Goal: Information Seeking & Learning: Learn about a topic

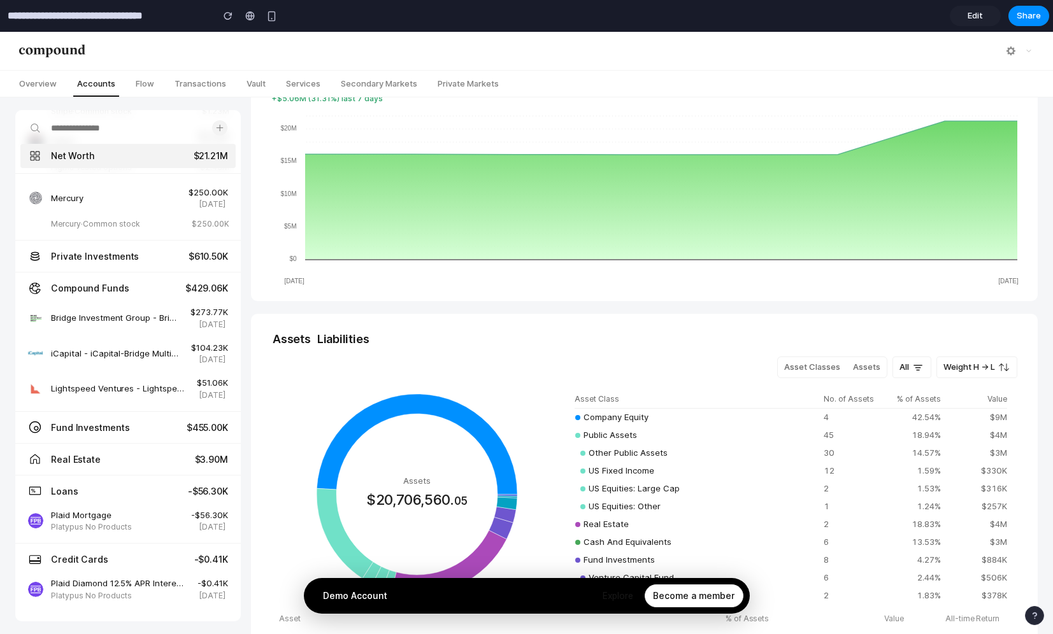
scroll to position [134, 0]
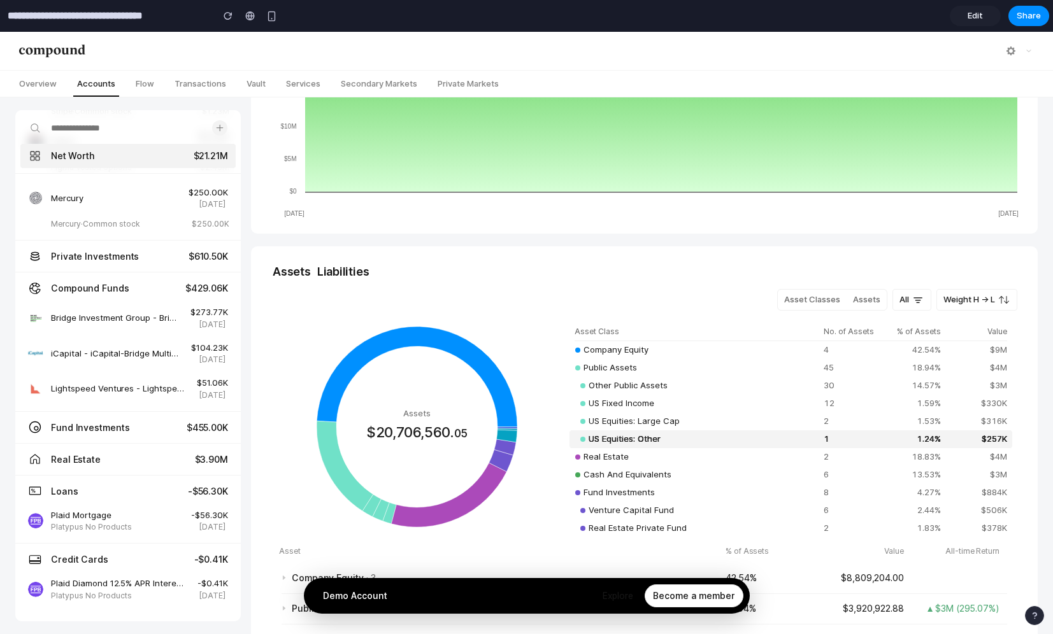
click at [705, 436] on td "US Equities: Other" at bounding box center [693, 440] width 248 height 18
click at [853, 300] on label "Assets" at bounding box center [866, 300] width 40 height 20
click at [916, 298] on icon at bounding box center [917, 300] width 13 height 13
click at [969, 301] on span "Weight H → L" at bounding box center [969, 299] width 52 height 10
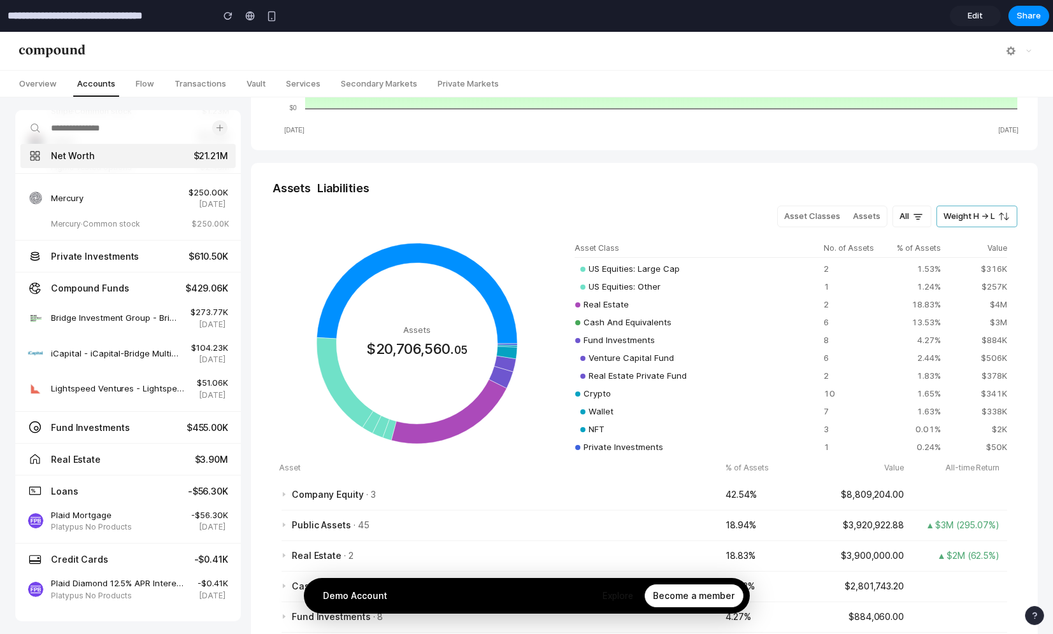
scroll to position [304, 0]
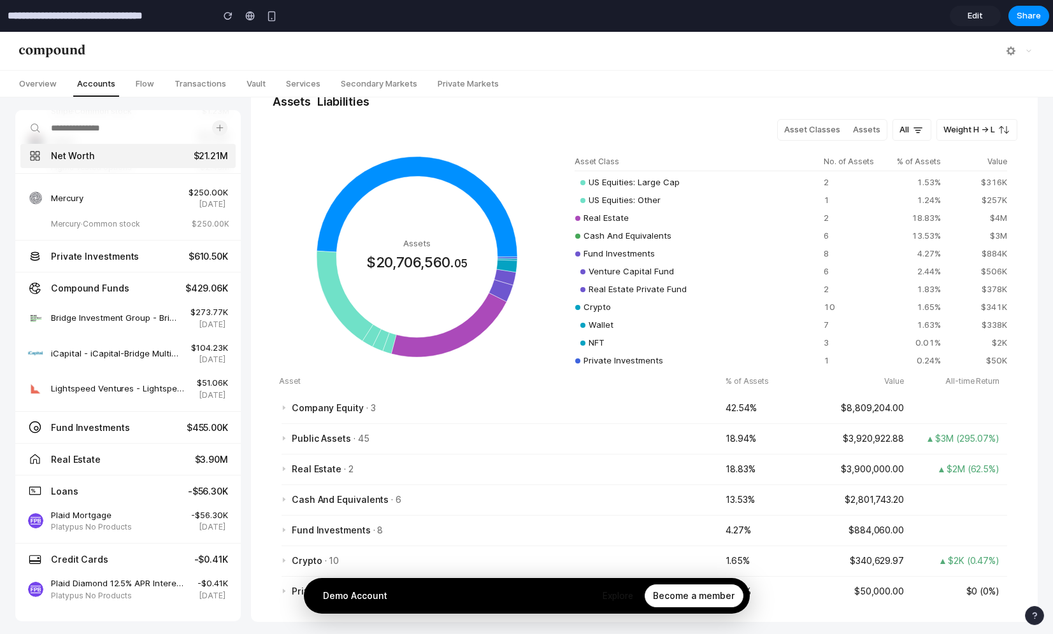
click at [1032, 611] on div "button" at bounding box center [1034, 615] width 9 height 9
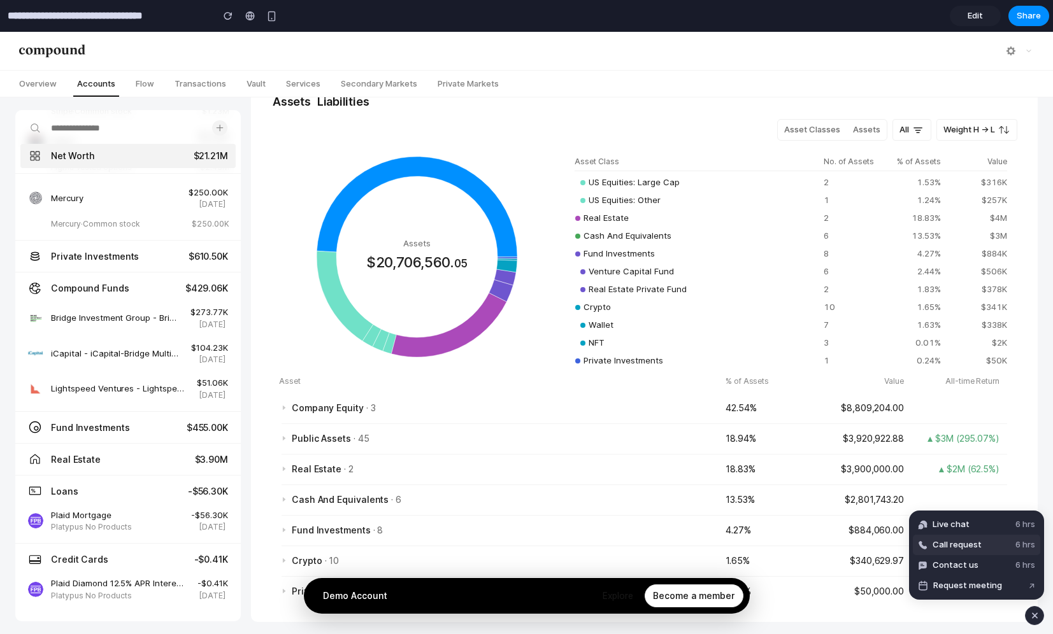
click at [992, 550] on button "Call request 6 hrs" at bounding box center [976, 545] width 127 height 20
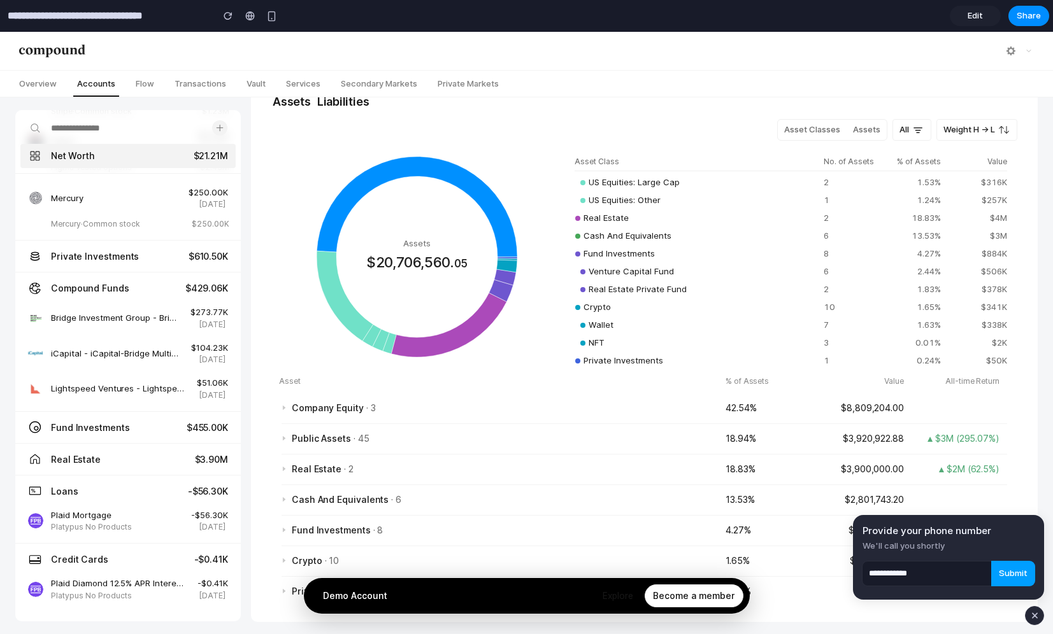
type input "**********"
click at [1008, 579] on span "Submit" at bounding box center [1013, 573] width 29 height 13
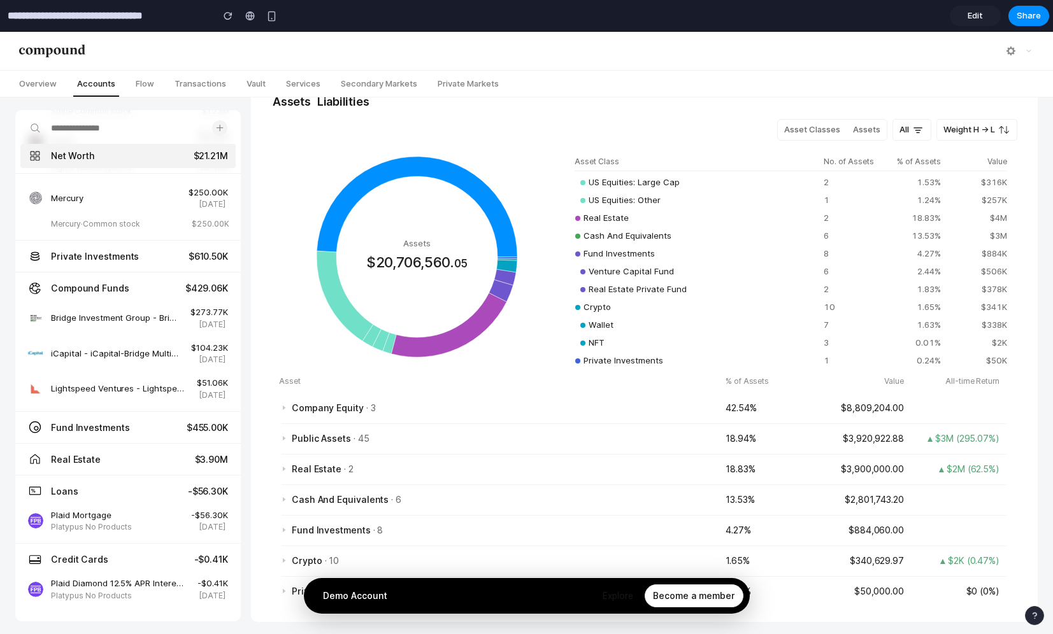
click at [1031, 618] on div "button" at bounding box center [1034, 615] width 9 height 9
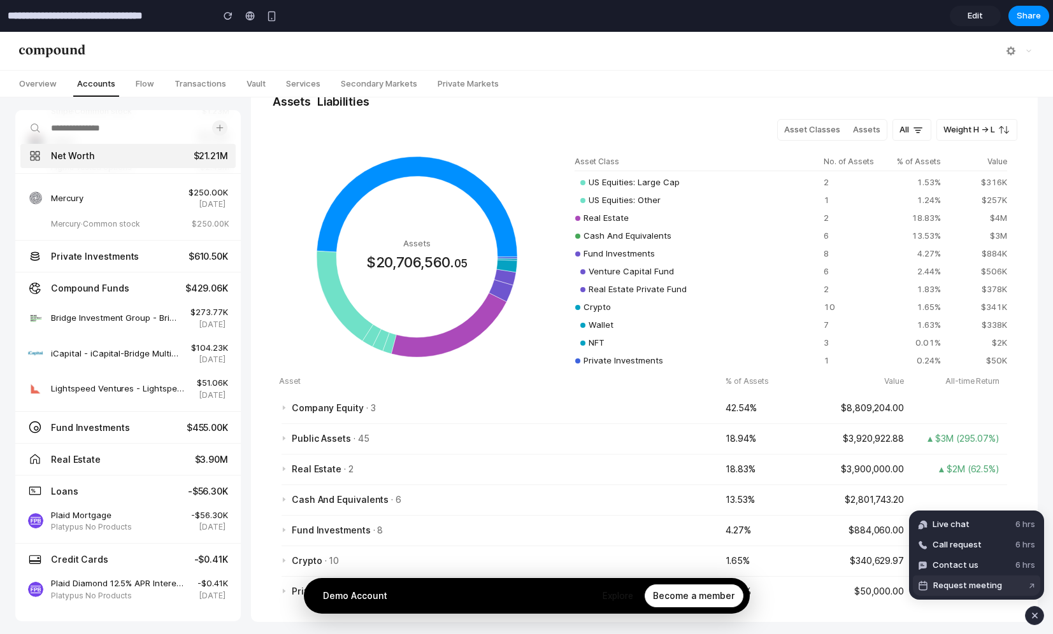
click at [1026, 587] on button "Request meeting ↗" at bounding box center [976, 586] width 127 height 20
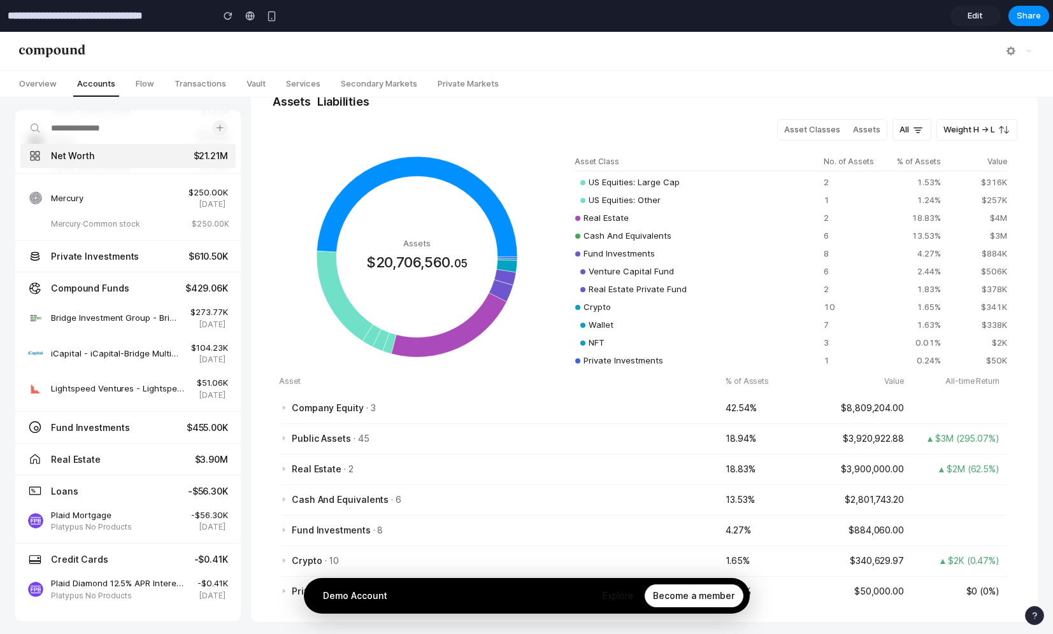
click at [974, 16] on span "Edit" at bounding box center [974, 16] width 15 height 13
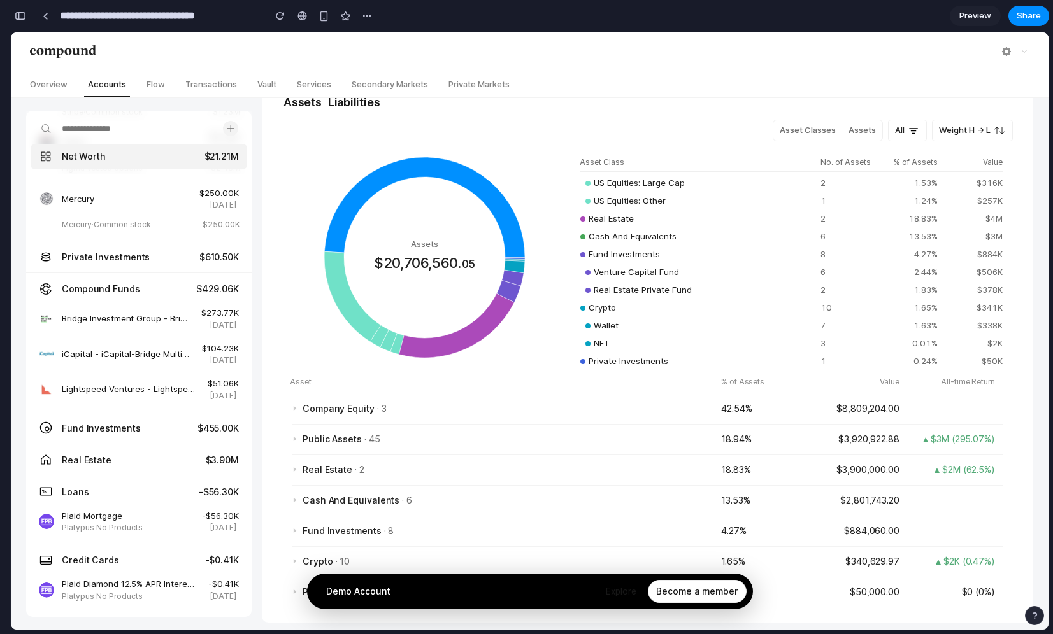
scroll to position [0, 11]
click at [390, 283] on icon "Assets $20,706,560. 05 <0.01%" at bounding box center [424, 257] width 207 height 207
click at [574, 344] on td "NFT" at bounding box center [694, 344] width 241 height 18
click at [595, 333] on td "Wallet" at bounding box center [694, 326] width 241 height 18
click at [605, 350] on td "NFT" at bounding box center [694, 344] width 241 height 18
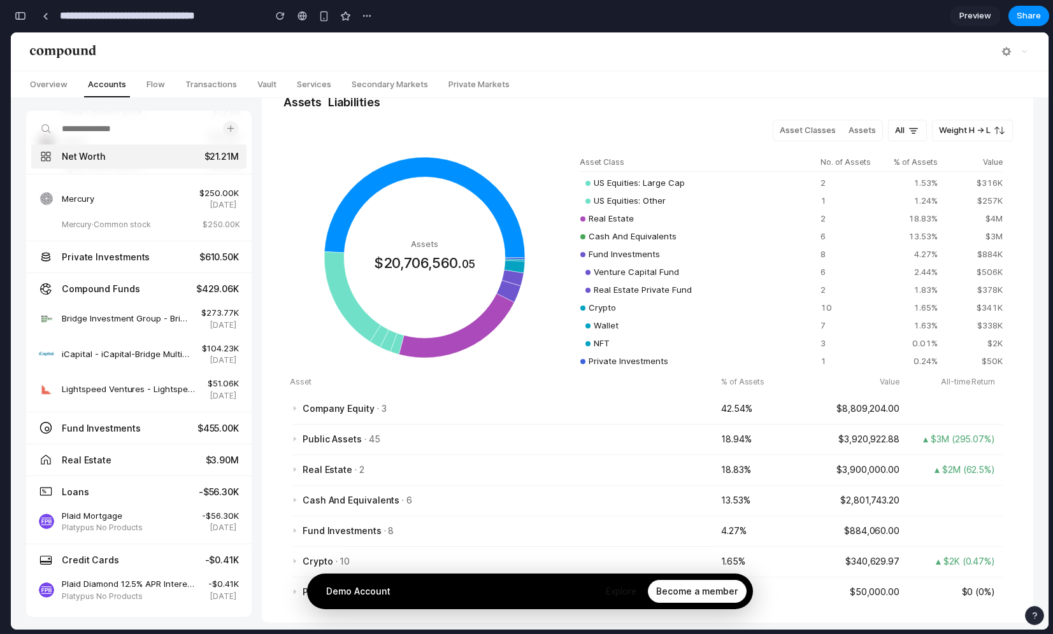
click at [969, 20] on span "Preview" at bounding box center [975, 16] width 32 height 13
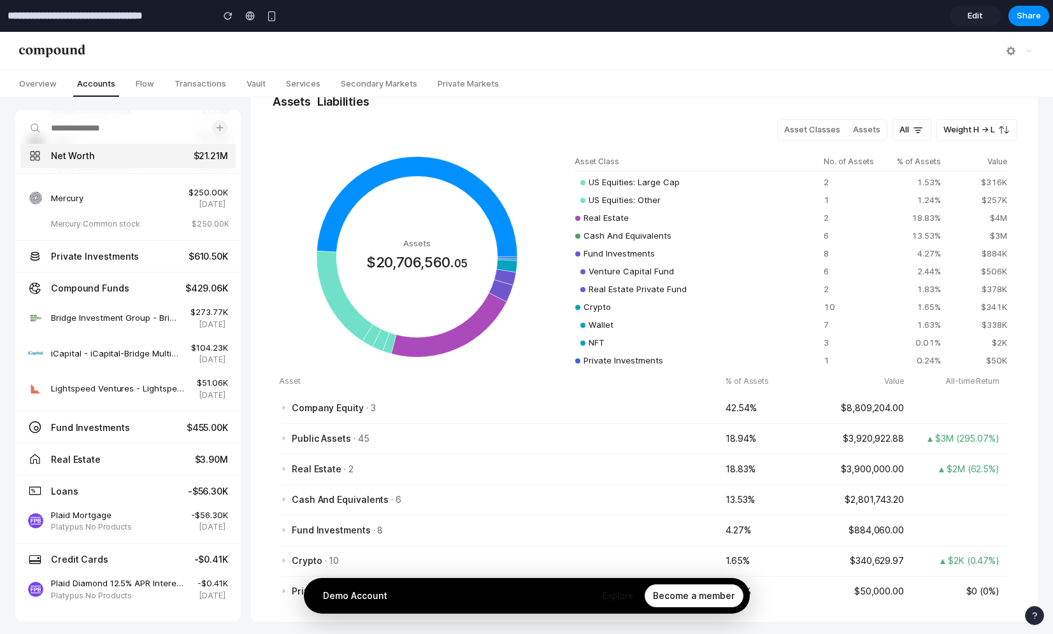
click at [969, 20] on span "Edit" at bounding box center [974, 16] width 15 height 13
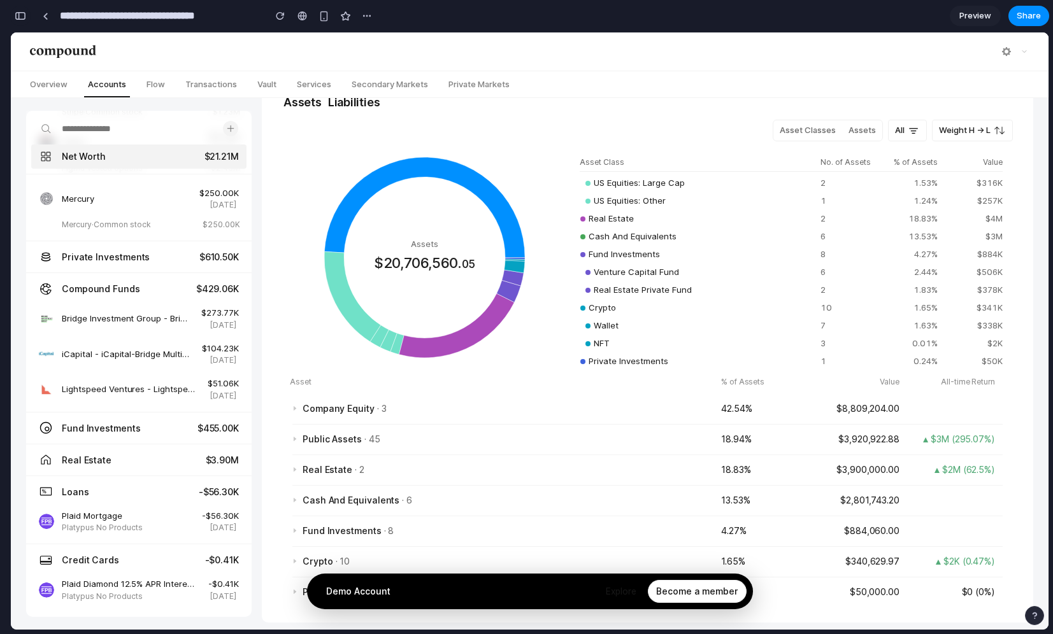
click at [23, 21] on button "button" at bounding box center [20, 16] width 20 height 20
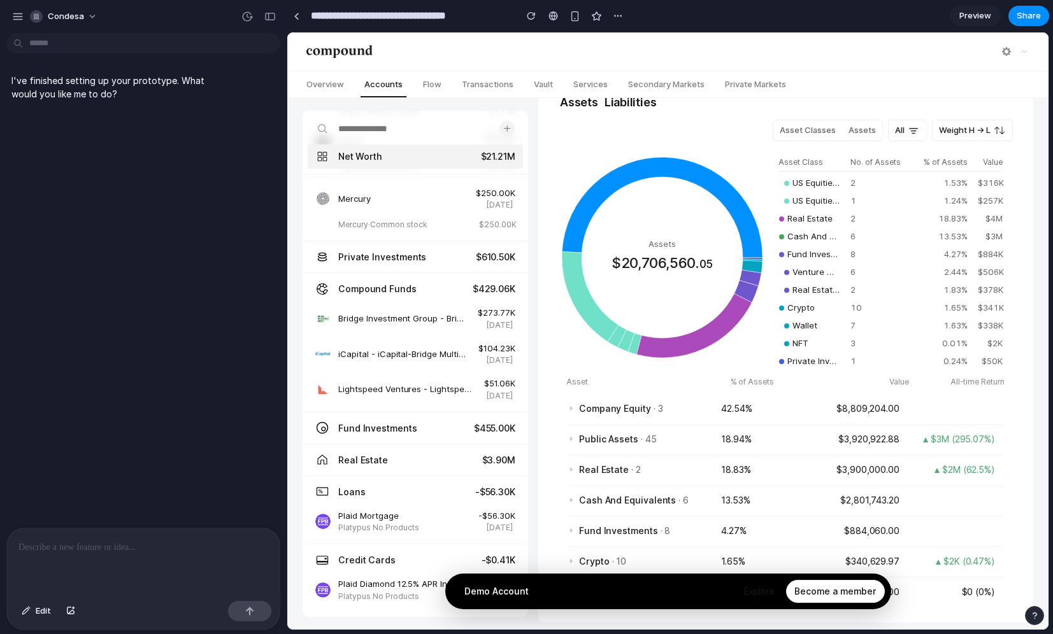
click at [65, 552] on p at bounding box center [143, 547] width 250 height 15
click at [40, 607] on span "Edit" at bounding box center [43, 611] width 15 height 13
click at [971, 133] on div at bounding box center [668, 331] width 760 height 597
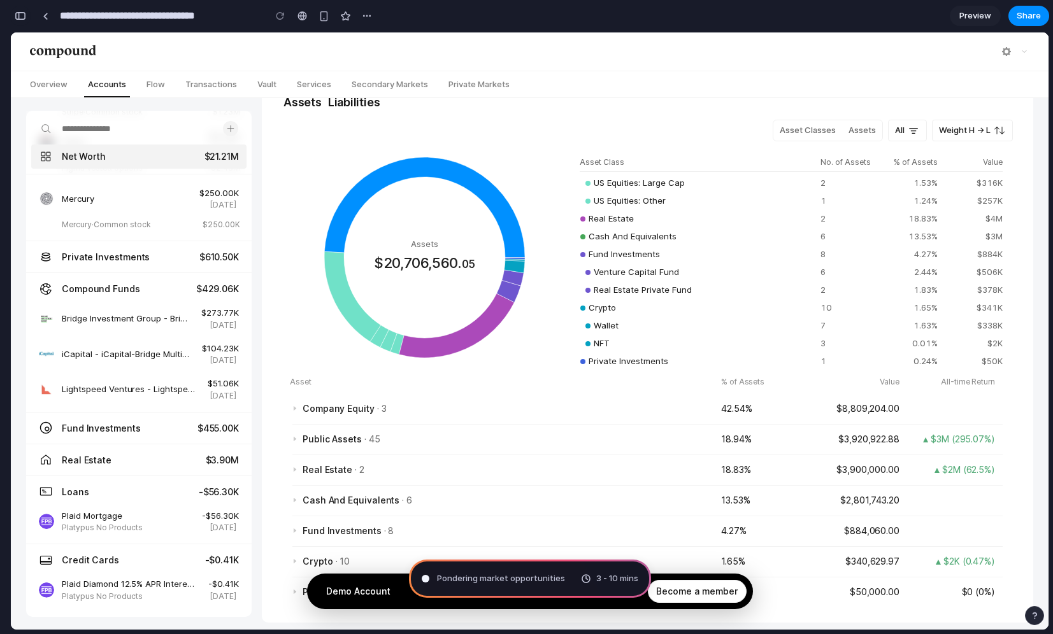
click at [29, 14] on button "button" at bounding box center [20, 16] width 20 height 20
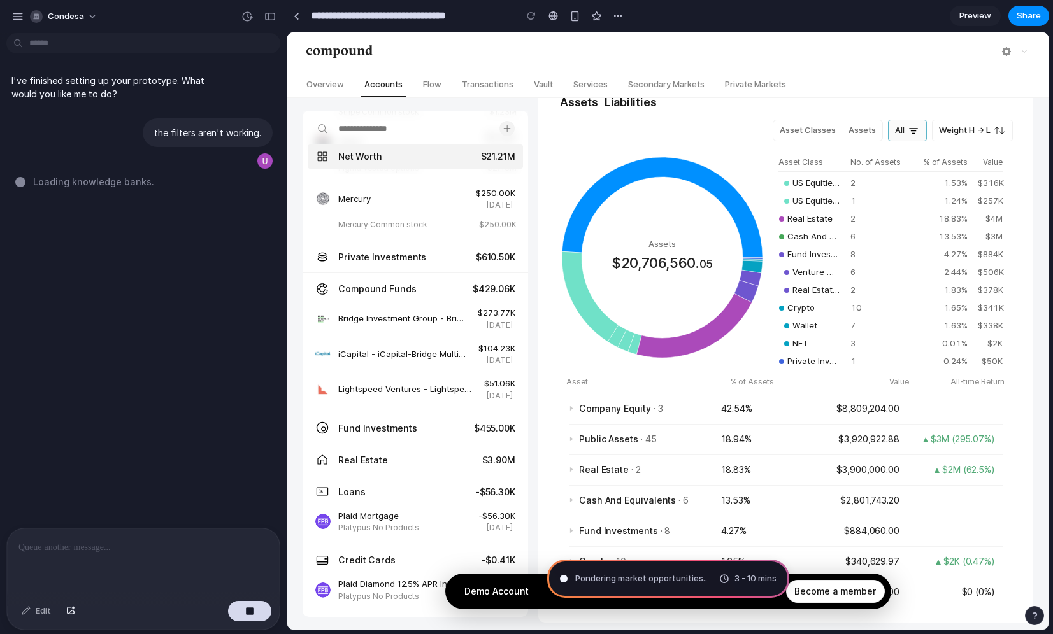
click at [901, 132] on span "All" at bounding box center [900, 130] width 10 height 10
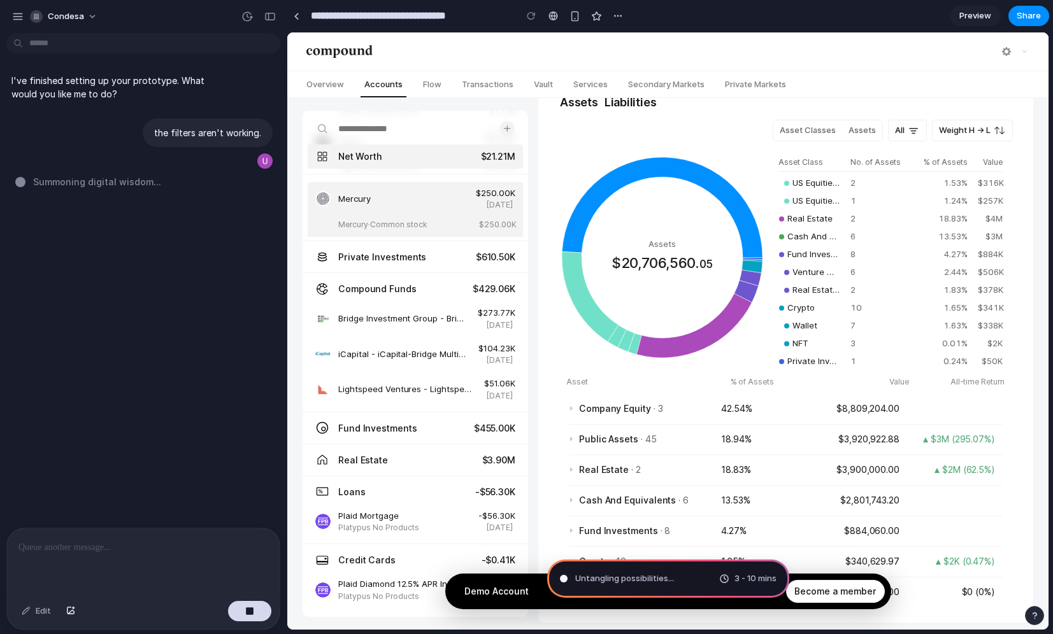
click at [463, 203] on div "Mercury" at bounding box center [403, 199] width 130 height 13
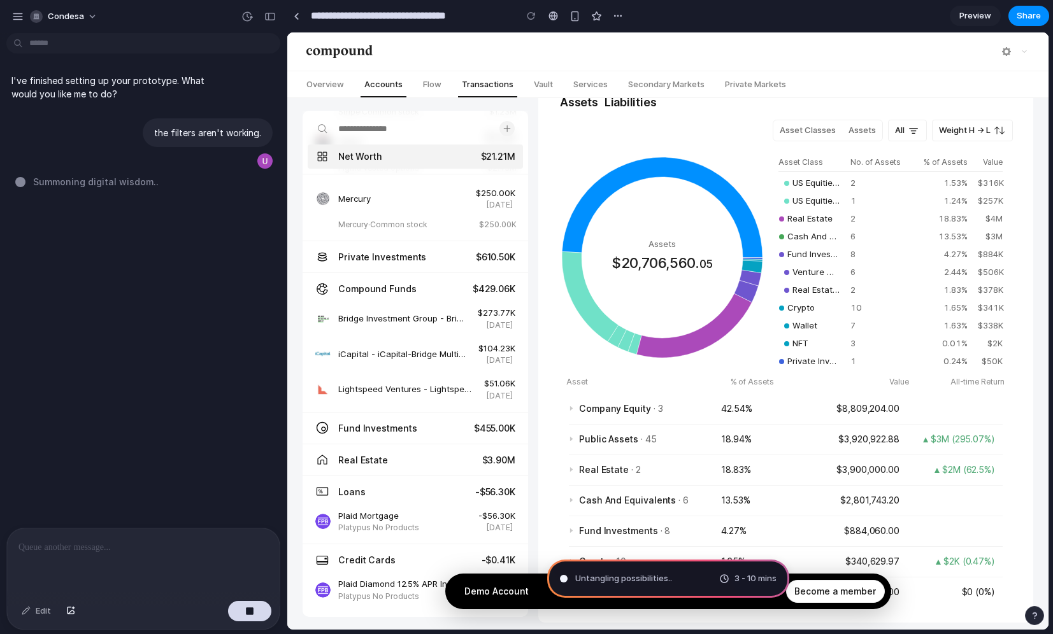
click at [487, 87] on span "Transactions" at bounding box center [487, 84] width 59 height 16
click at [332, 91] on span "Overview" at bounding box center [325, 84] width 45 height 16
click at [578, 215] on icon at bounding box center [662, 207] width 201 height 101
drag, startPoint x: 810, startPoint y: 222, endPoint x: 810, endPoint y: 291, distance: 68.8
click at [810, 223] on td "Real Estate" at bounding box center [809, 219] width 72 height 18
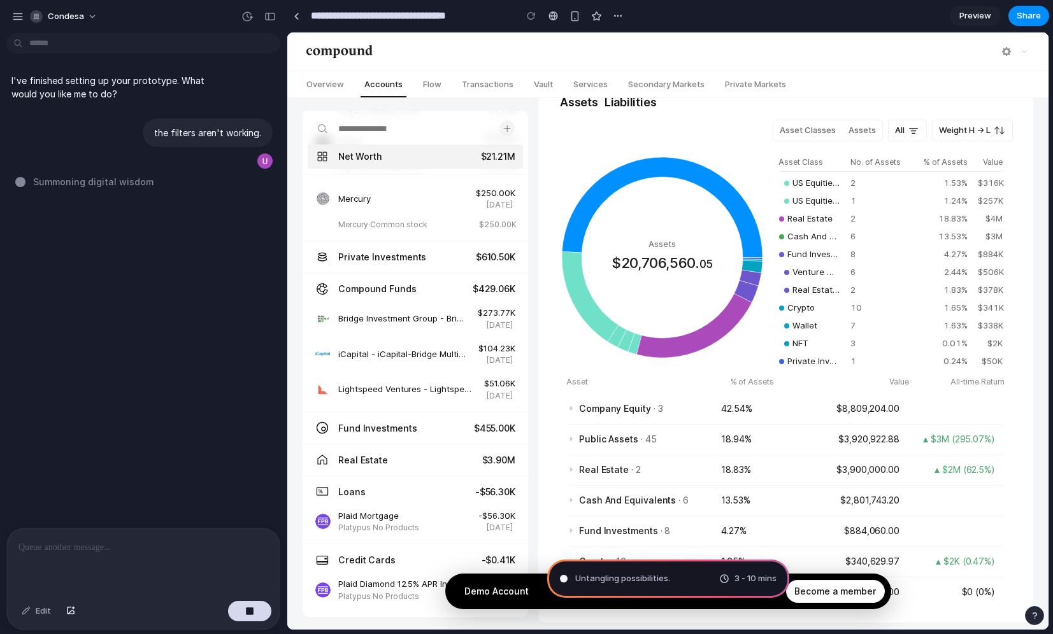
click at [946, 164] on th "% of Assets" at bounding box center [941, 163] width 64 height 18
click at [856, 132] on label "Assets" at bounding box center [862, 130] width 40 height 20
click at [821, 131] on label "Asset Classes" at bounding box center [807, 130] width 69 height 20
click at [860, 132] on label "Assets" at bounding box center [862, 130] width 40 height 20
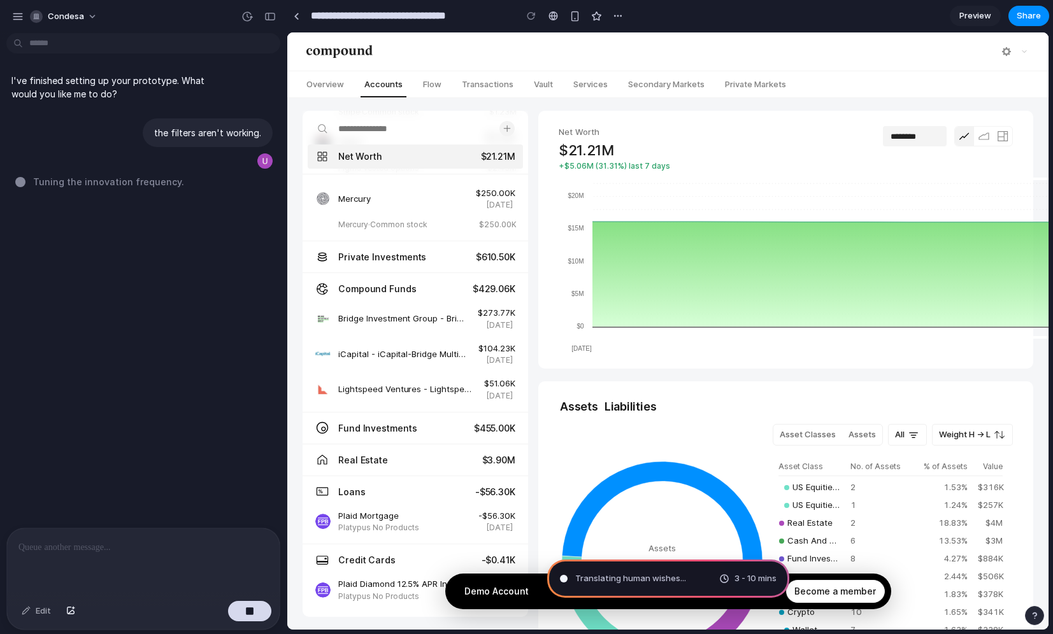
click at [983, 117] on div "**********" at bounding box center [785, 240] width 495 height 258
click at [983, 132] on icon at bounding box center [983, 136] width 11 height 8
click at [1008, 132] on button at bounding box center [1002, 136] width 19 height 19
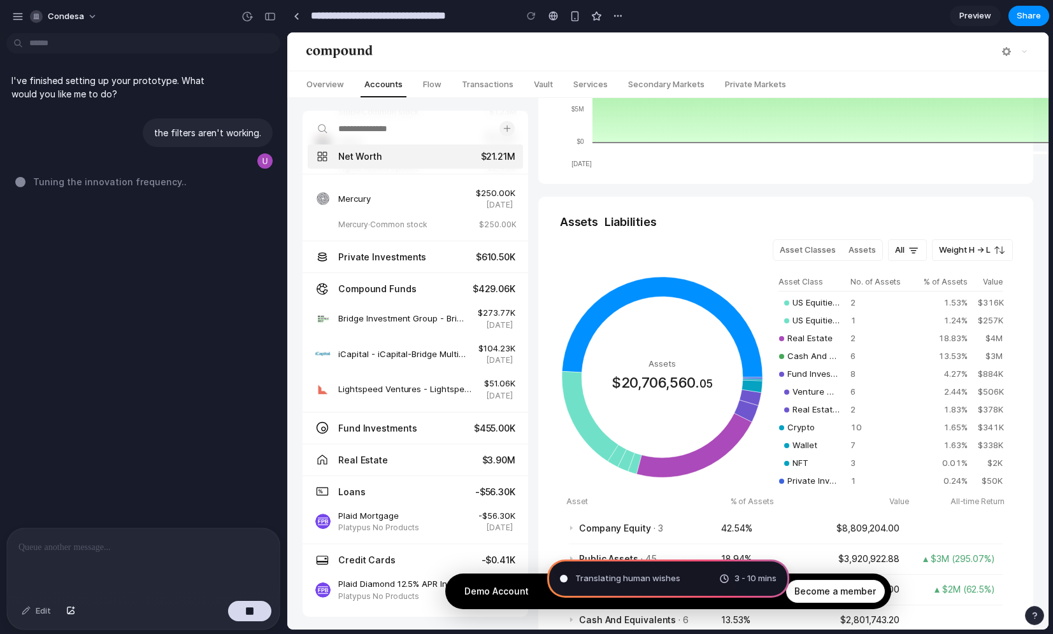
scroll to position [310, 0]
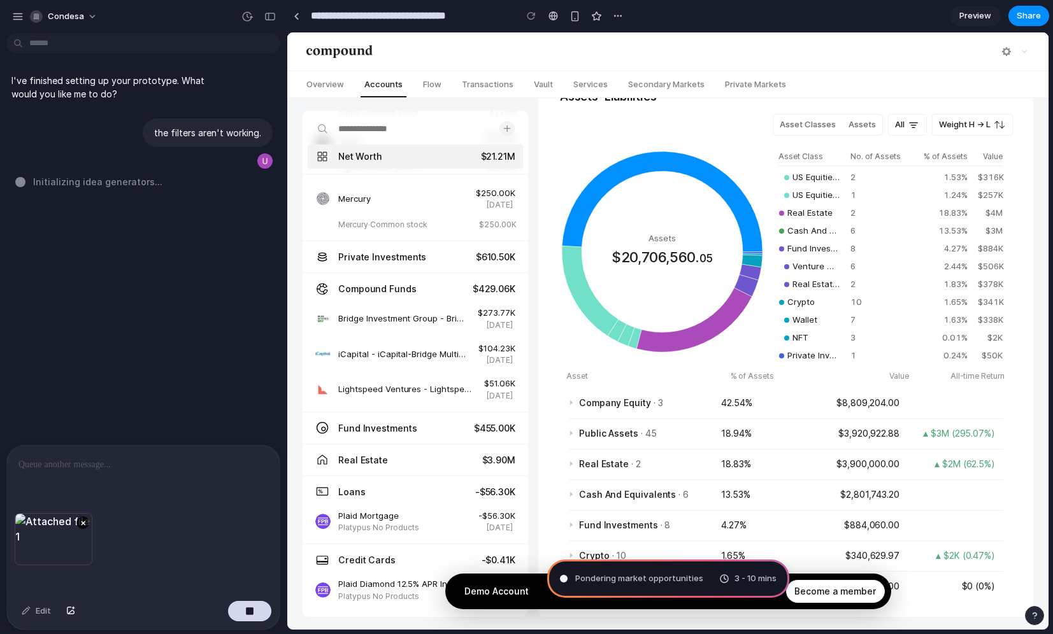
type input "**********"
click at [53, 452] on div at bounding box center [143, 480] width 273 height 68
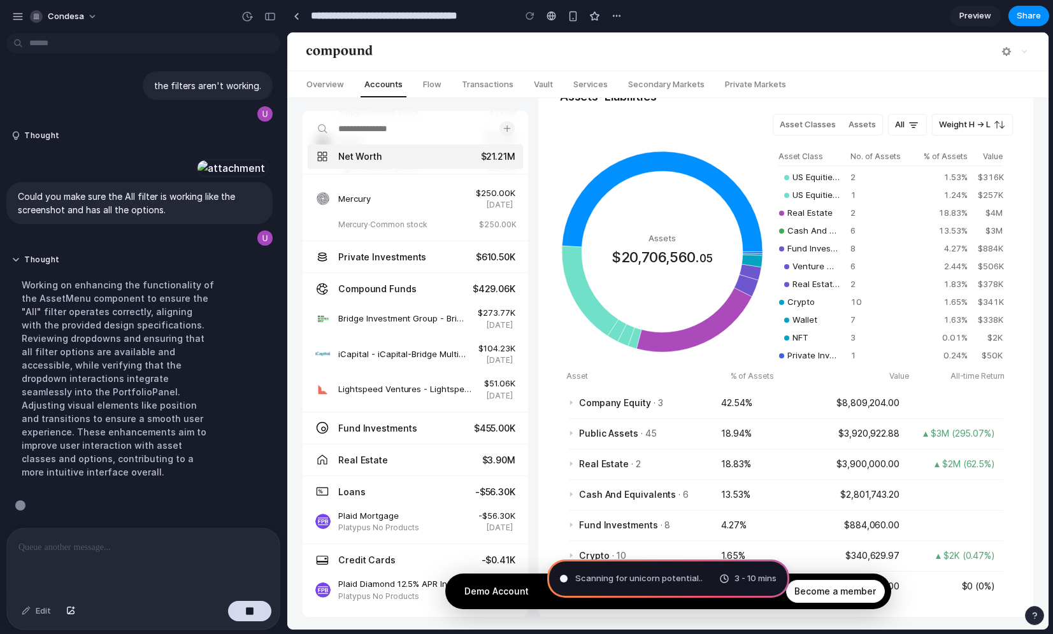
scroll to position [179, 0]
click at [196, 159] on div at bounding box center [231, 168] width 70 height 18
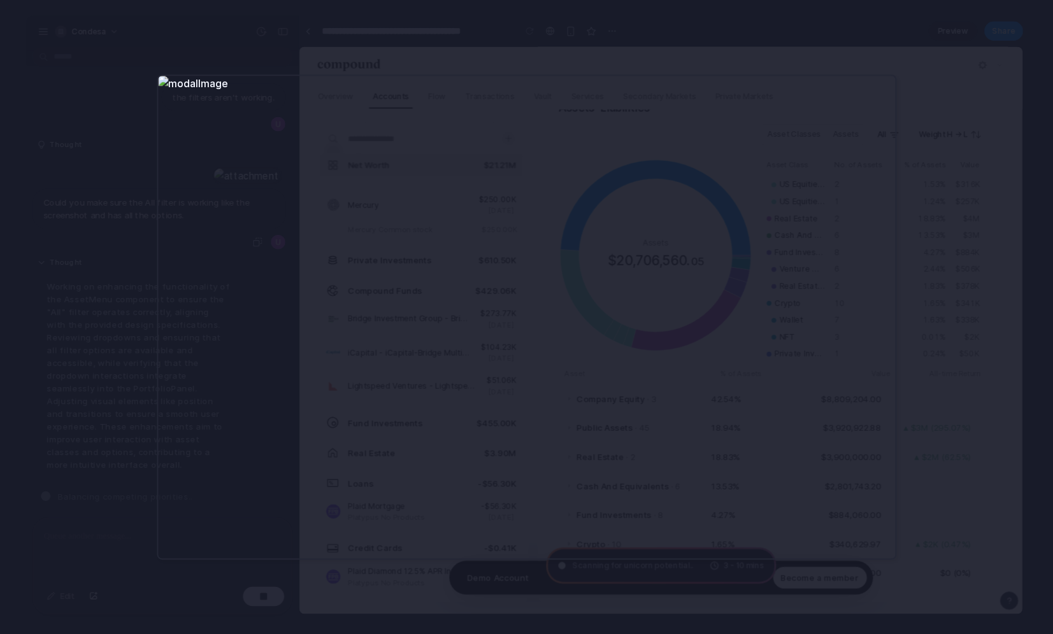
click at [139, 243] on div at bounding box center [526, 317] width 1053 height 634
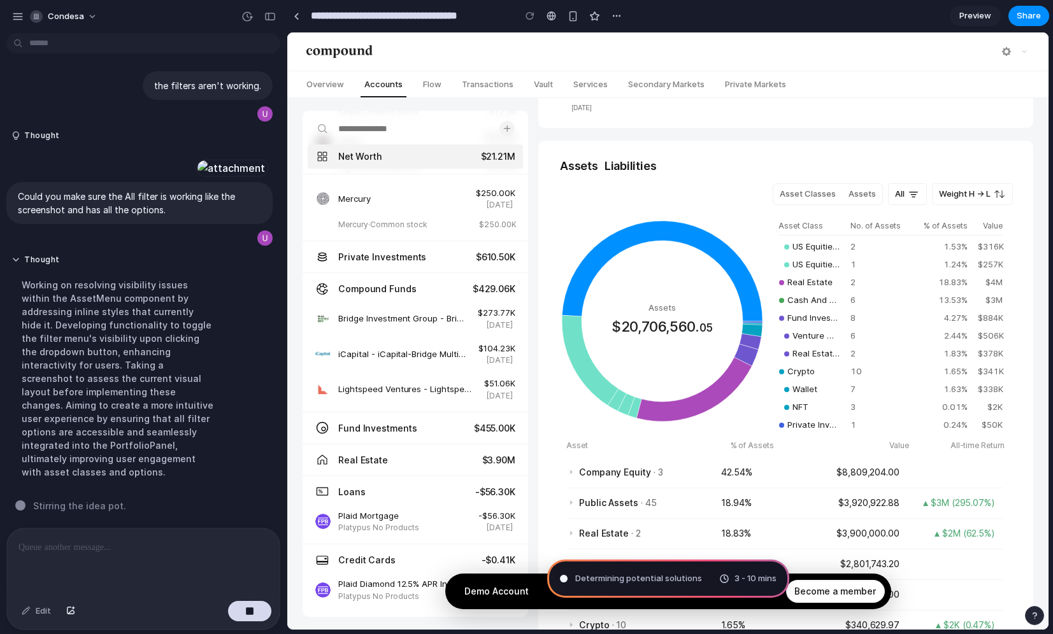
scroll to position [190, 0]
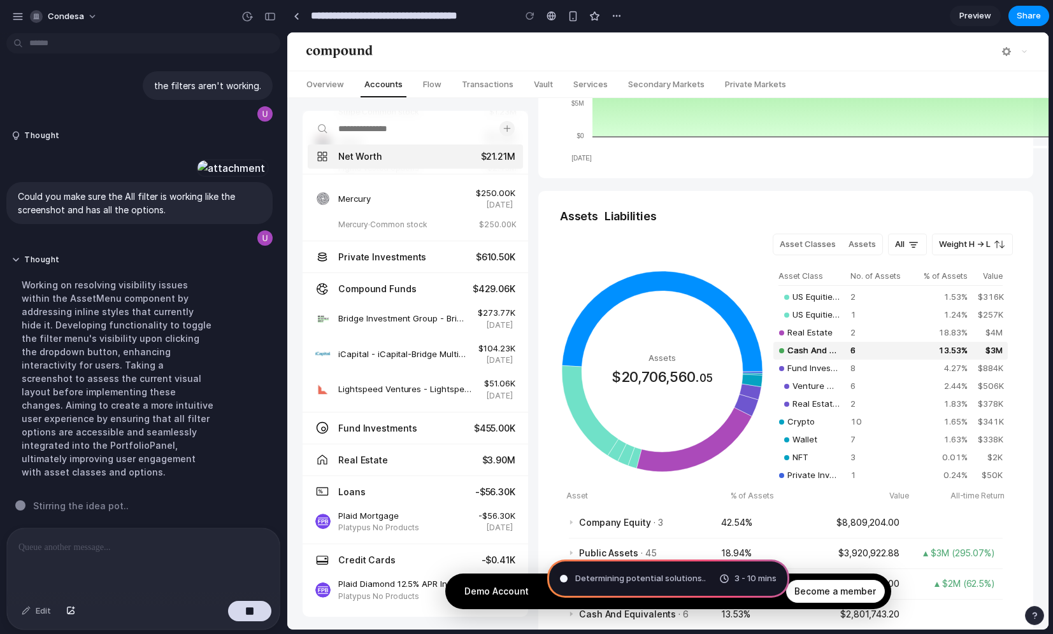
click at [809, 357] on td "Cash And Equivalents" at bounding box center [809, 351] width 72 height 18
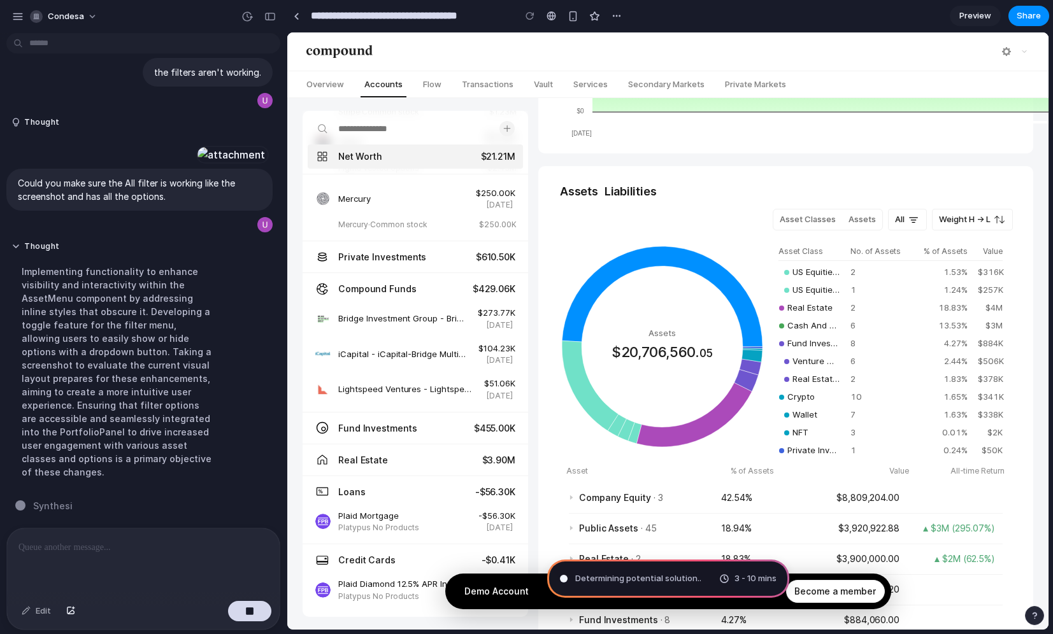
scroll to position [0, 0]
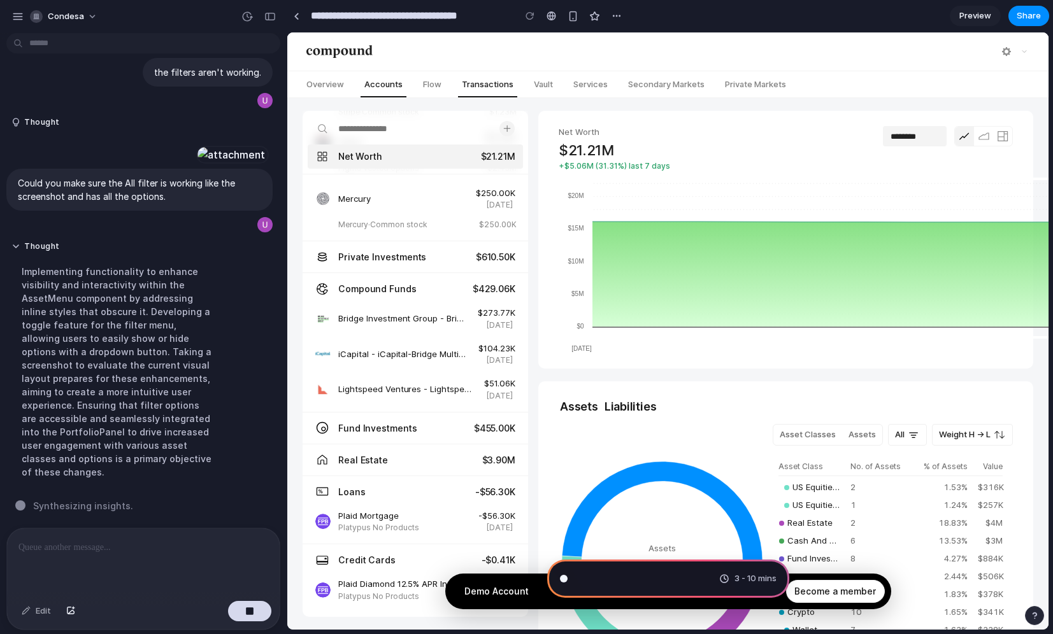
click at [484, 90] on span "Transactions" at bounding box center [487, 84] width 59 height 16
click at [621, 12] on div "button" at bounding box center [616, 16] width 10 height 10
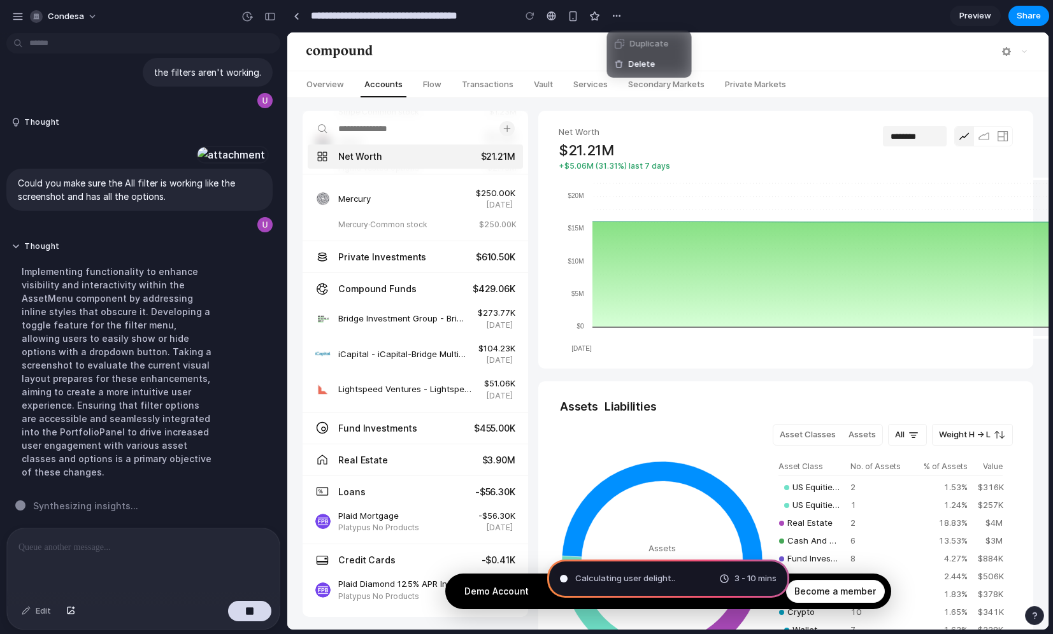
click at [534, 182] on div "Duplicate Delete" at bounding box center [526, 317] width 1053 height 634
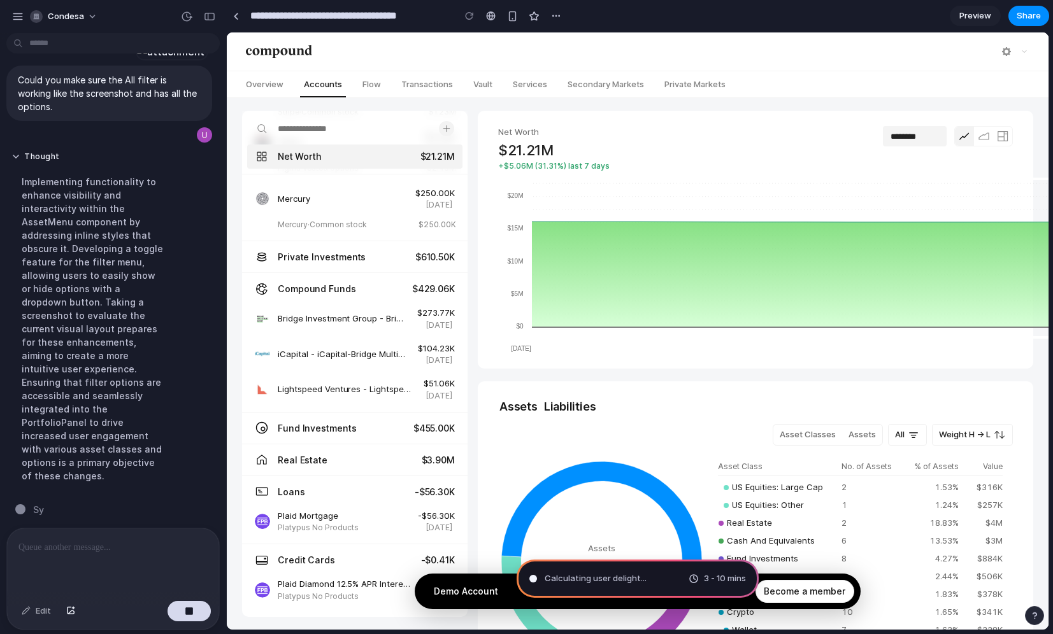
drag, startPoint x: 1, startPoint y: 292, endPoint x: 257, endPoint y: 325, distance: 258.9
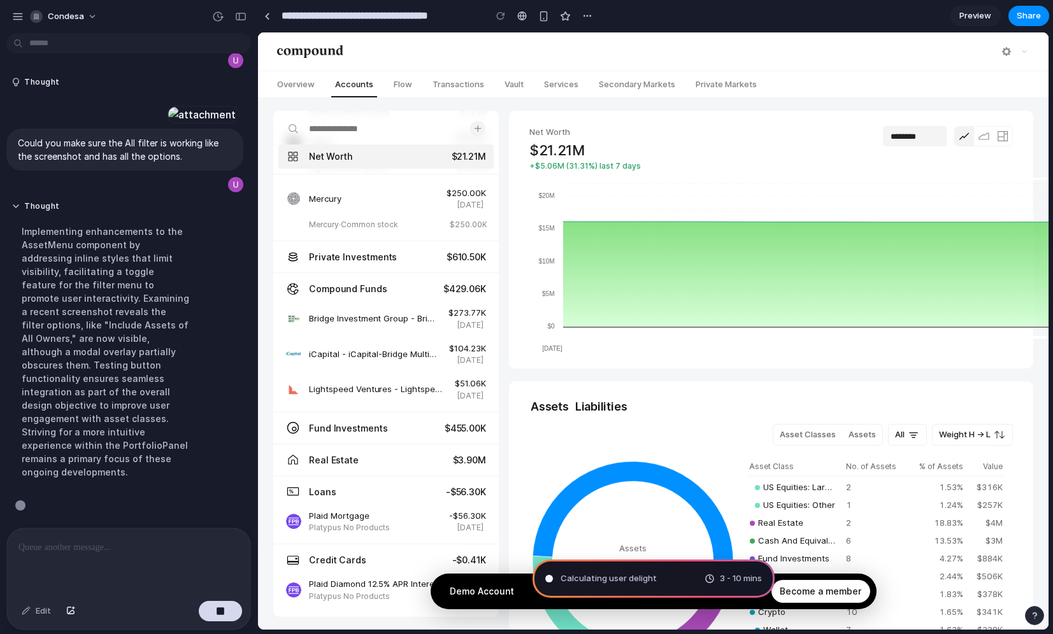
scroll to position [206, 0]
click at [15, 18] on div "button" at bounding box center [17, 16] width 11 height 11
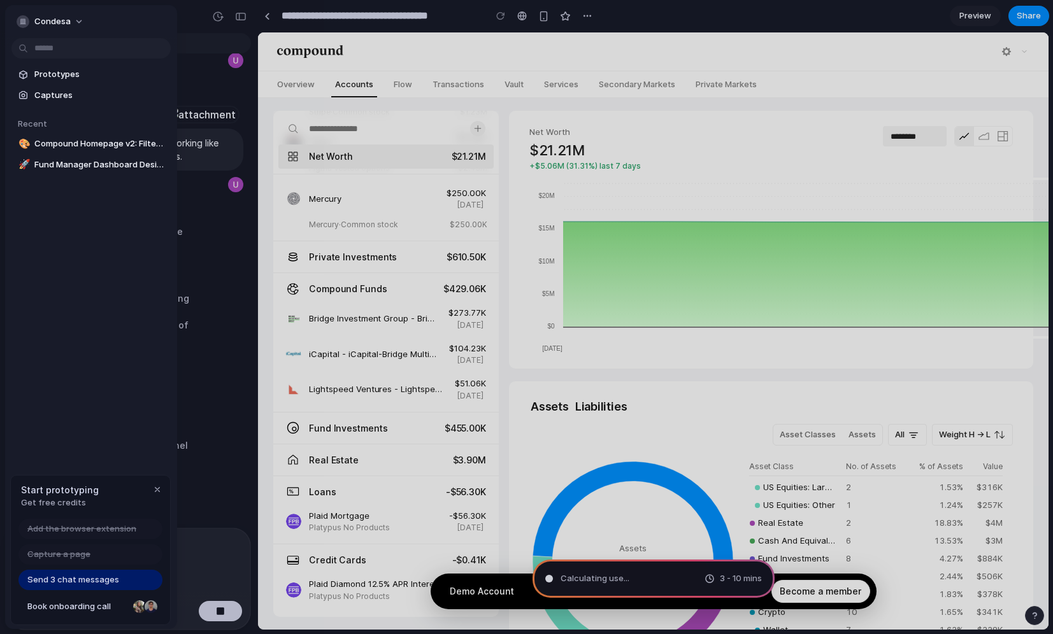
type input "**********"
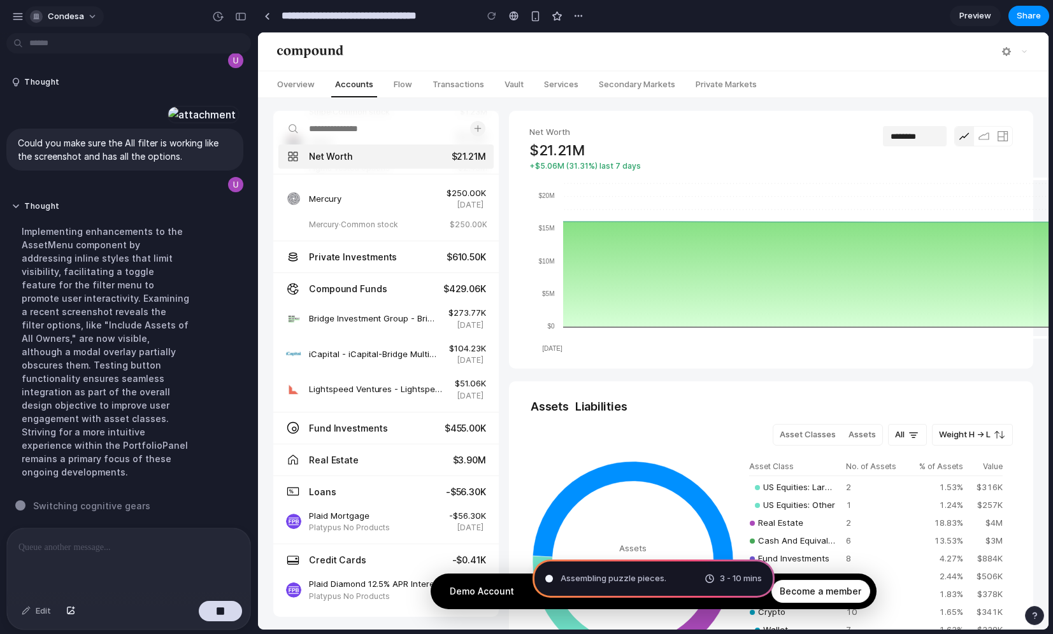
click at [36, 16] on div "button" at bounding box center [36, 16] width 13 height 13
click at [95, 326] on div "Settings Invite members Change theme Sign out" at bounding box center [526, 317] width 1053 height 634
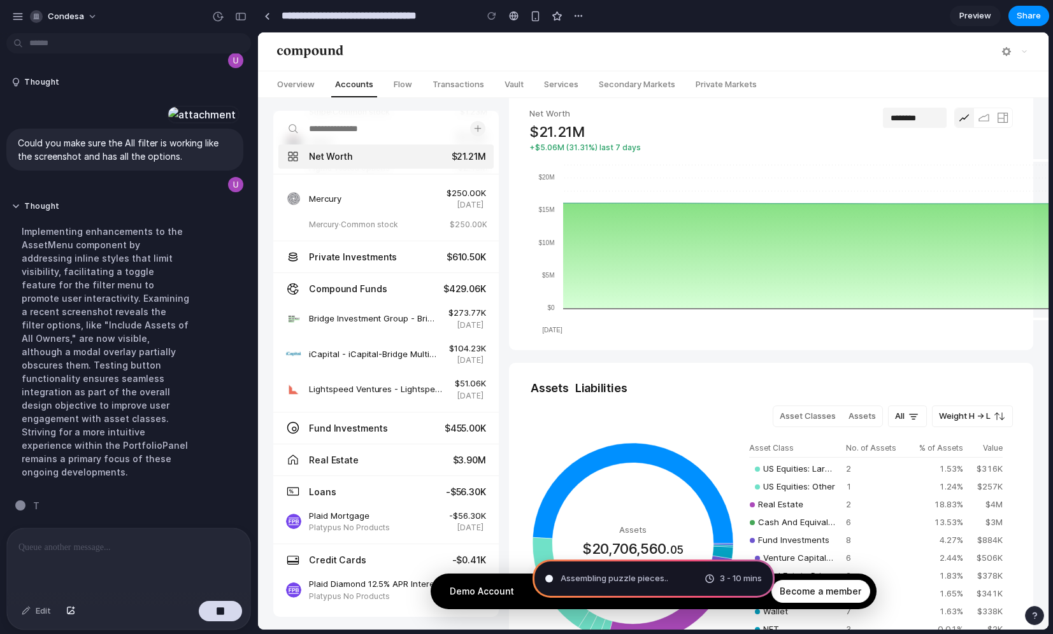
scroll to position [20, 0]
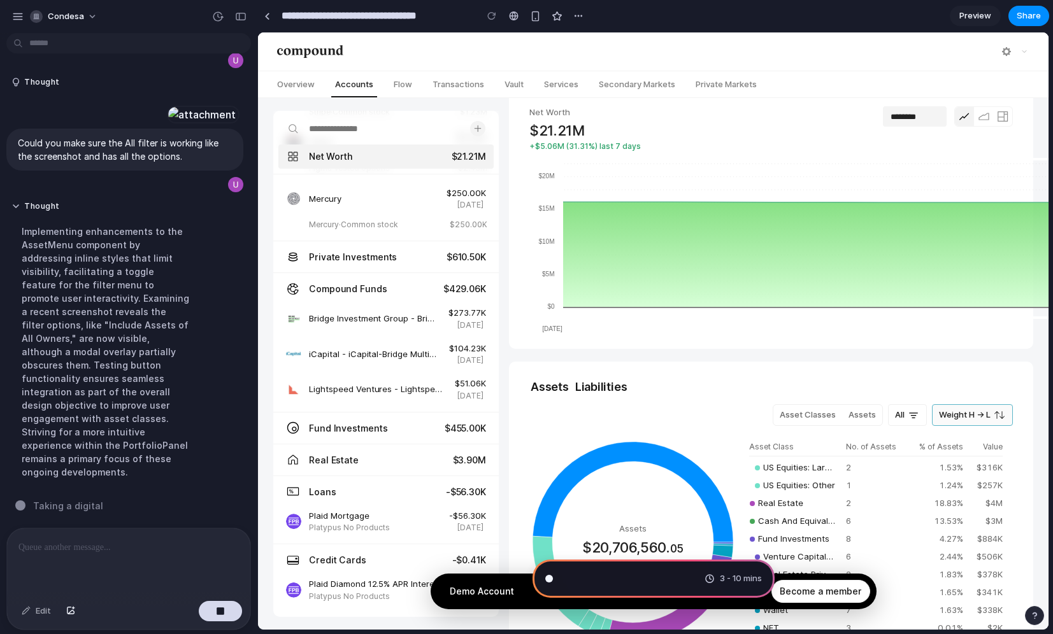
click at [978, 415] on span "Weight H → L" at bounding box center [965, 415] width 52 height 10
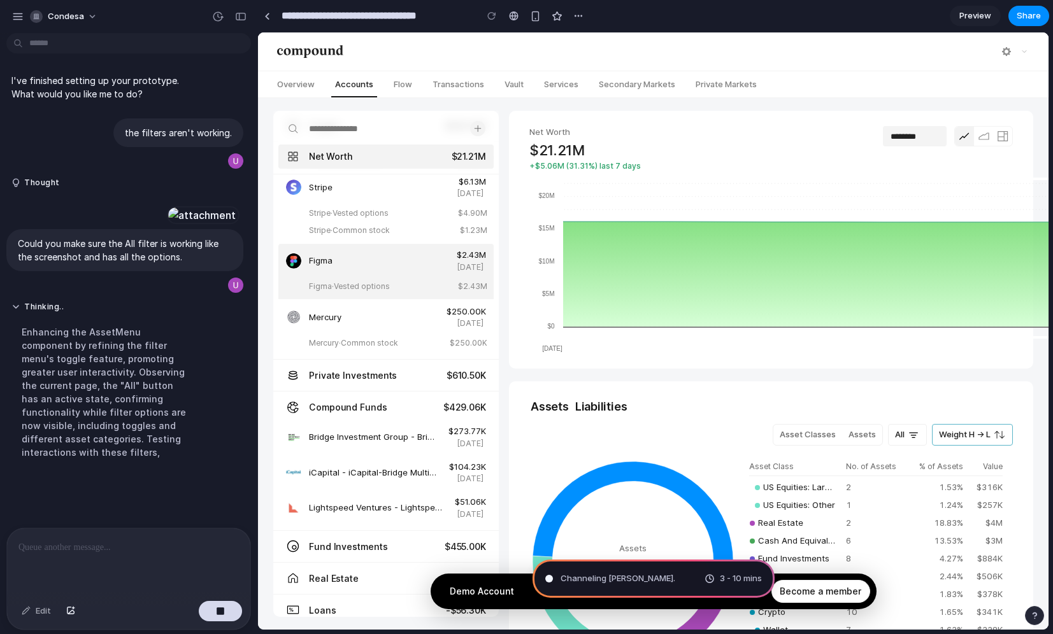
scroll to position [0, 0]
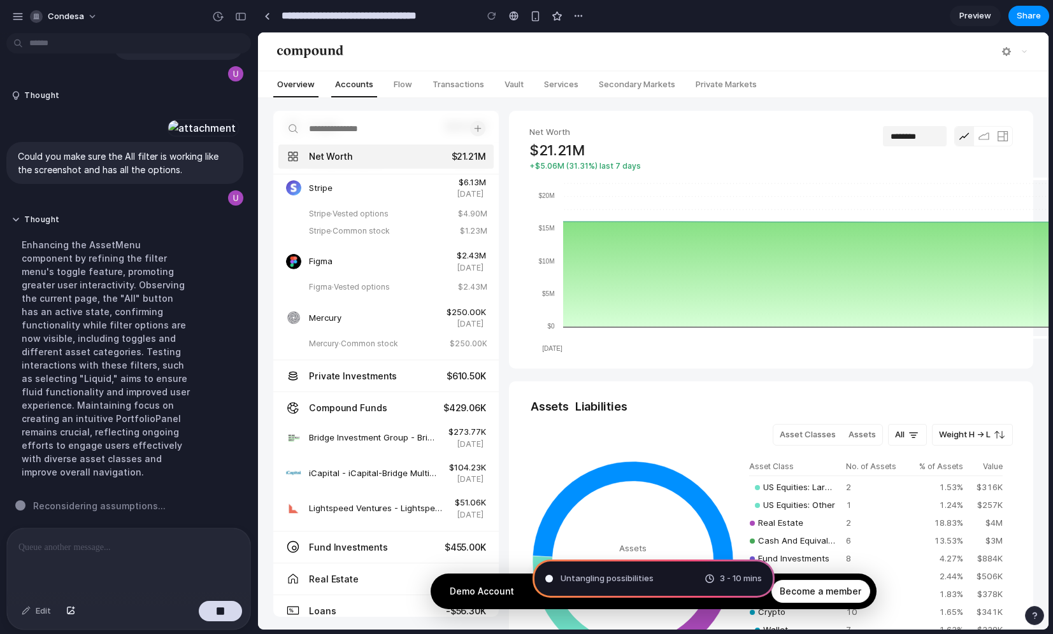
click at [314, 81] on span "Overview" at bounding box center [295, 84] width 45 height 16
click at [62, 20] on span "condesa" at bounding box center [66, 16] width 36 height 13
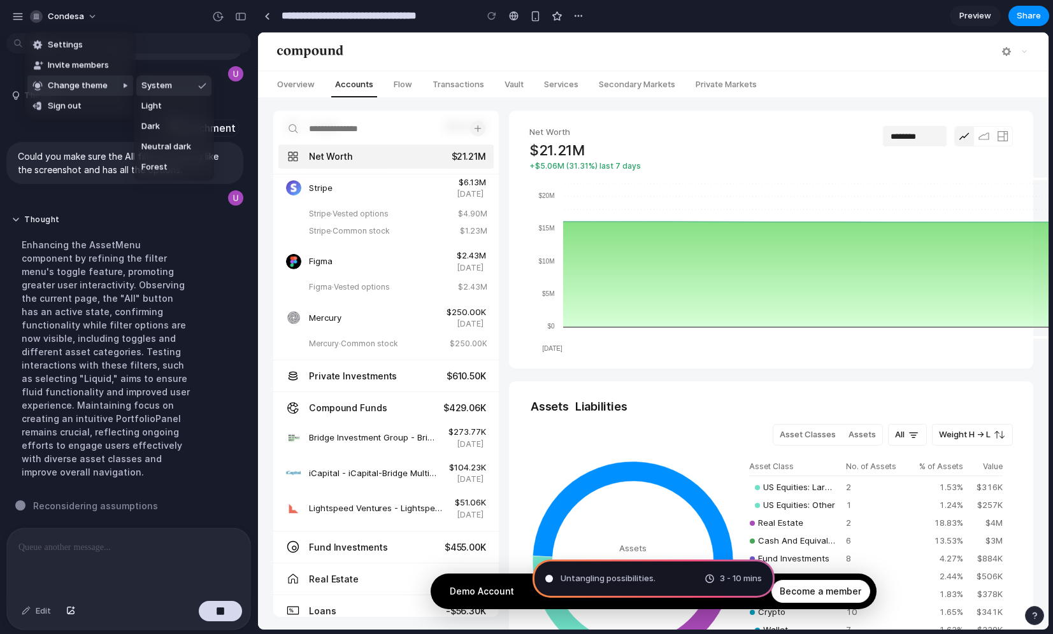
click at [138, 334] on div "Settings Invite members Change theme Sign out" at bounding box center [526, 317] width 1053 height 634
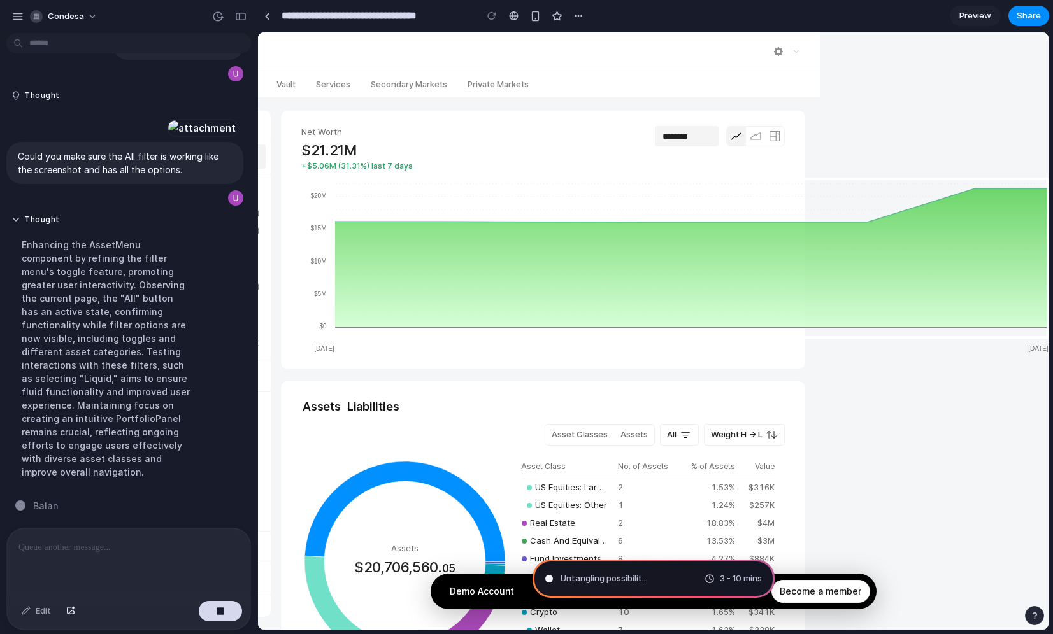
scroll to position [0, 46]
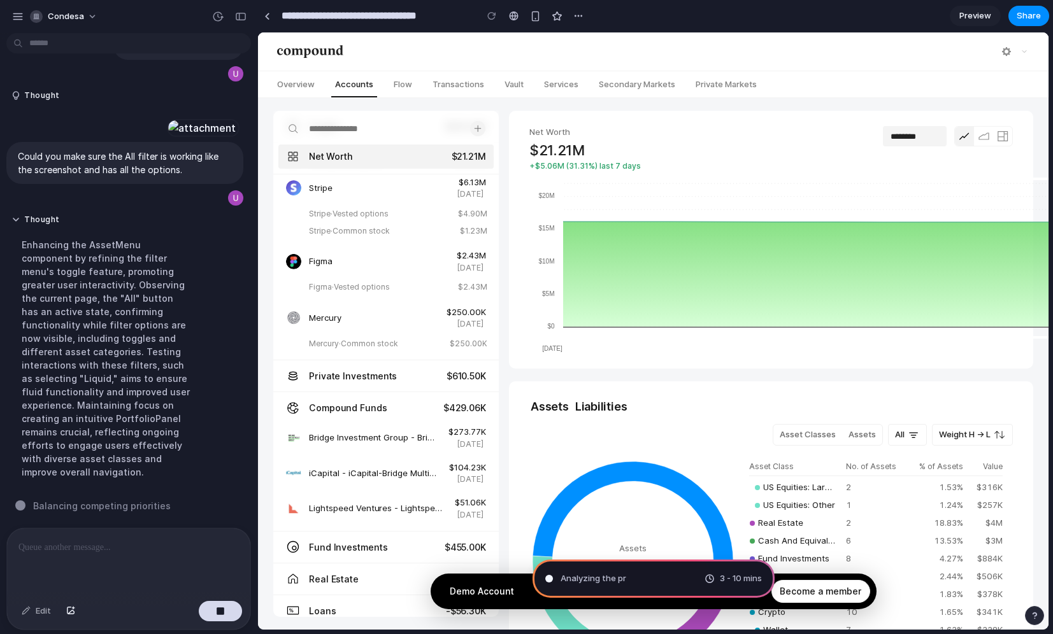
click at [996, 141] on button at bounding box center [1002, 136] width 19 height 19
click at [999, 138] on icon at bounding box center [1002, 136] width 11 height 10
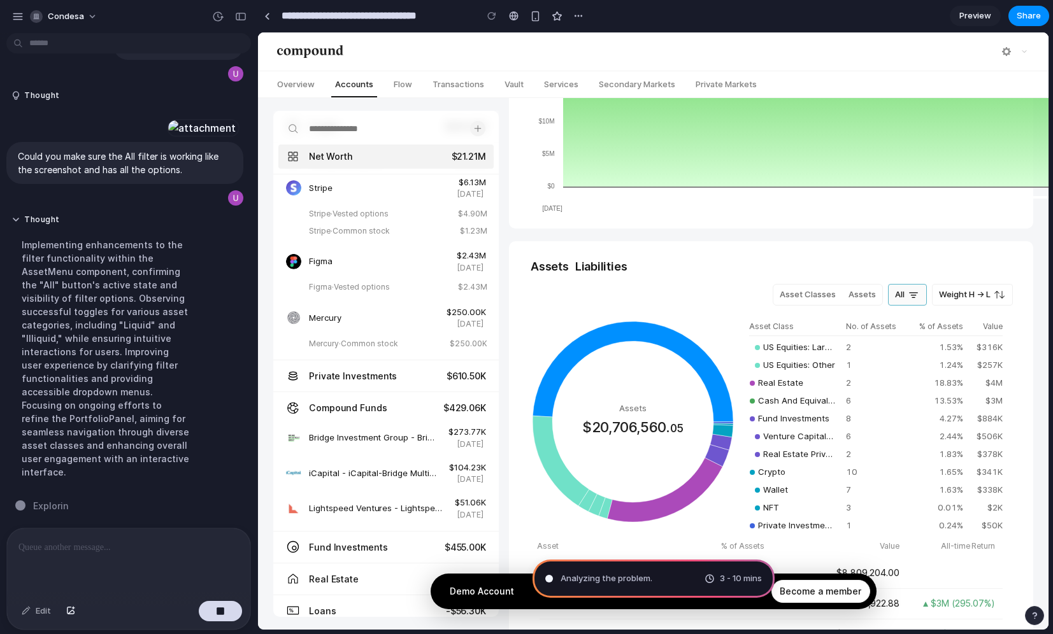
click at [911, 295] on rect at bounding box center [913, 295] width 5 height 1
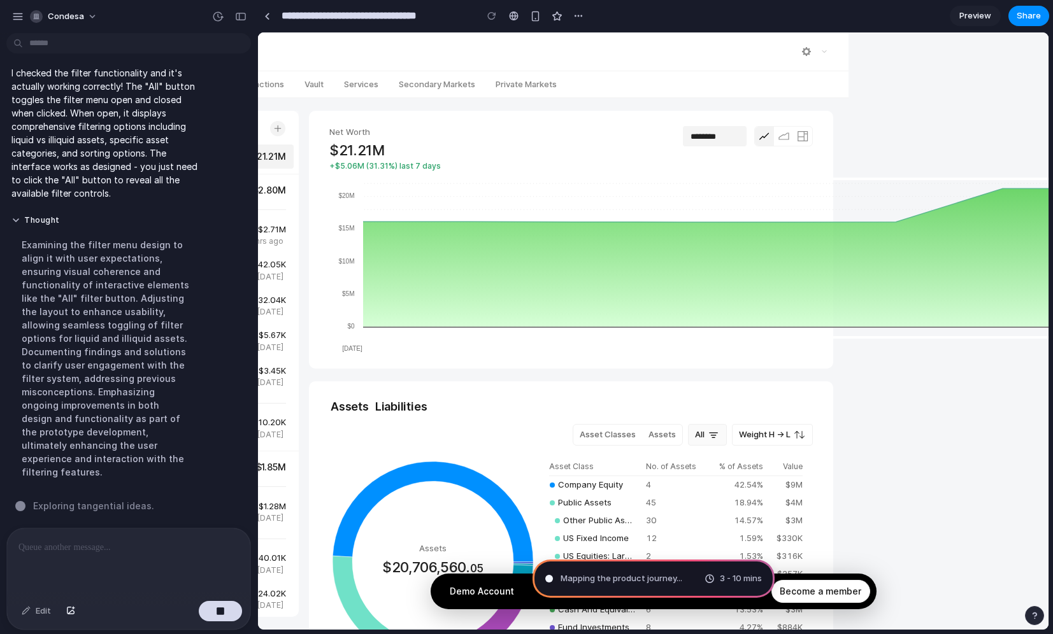
click at [707, 429] on icon at bounding box center [713, 435] width 13 height 13
click at [713, 435] on rect at bounding box center [713, 435] width 5 height 1
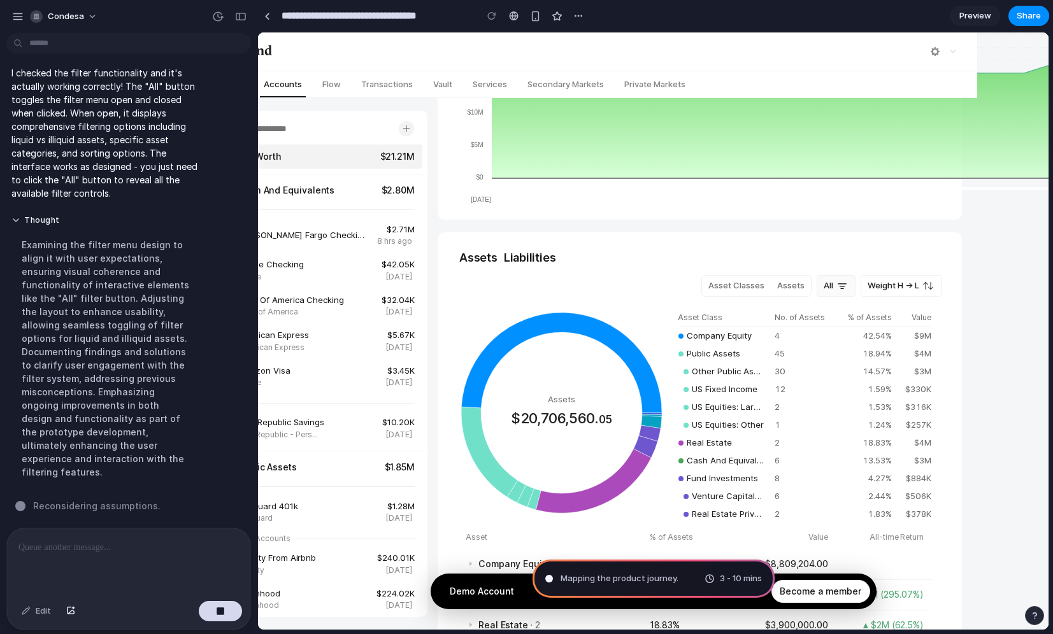
click at [836, 283] on icon at bounding box center [842, 286] width 13 height 13
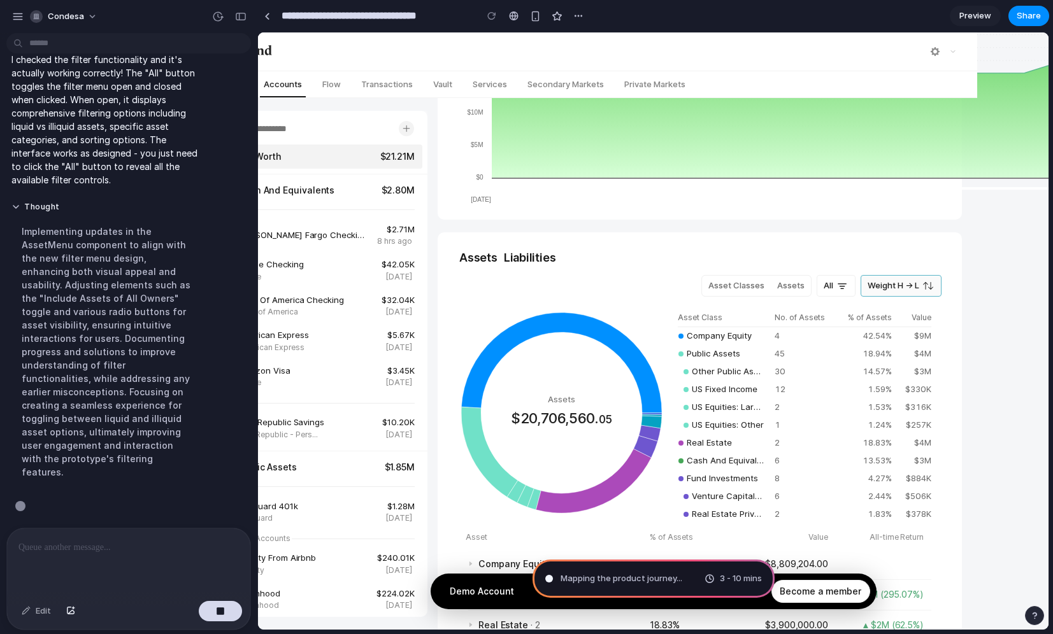
click at [902, 283] on span "Weight H → L" at bounding box center [893, 285] width 52 height 10
click at [831, 285] on button "All" at bounding box center [835, 286] width 39 height 22
click at [767, 280] on label "Asset Classes" at bounding box center [736, 286] width 69 height 20
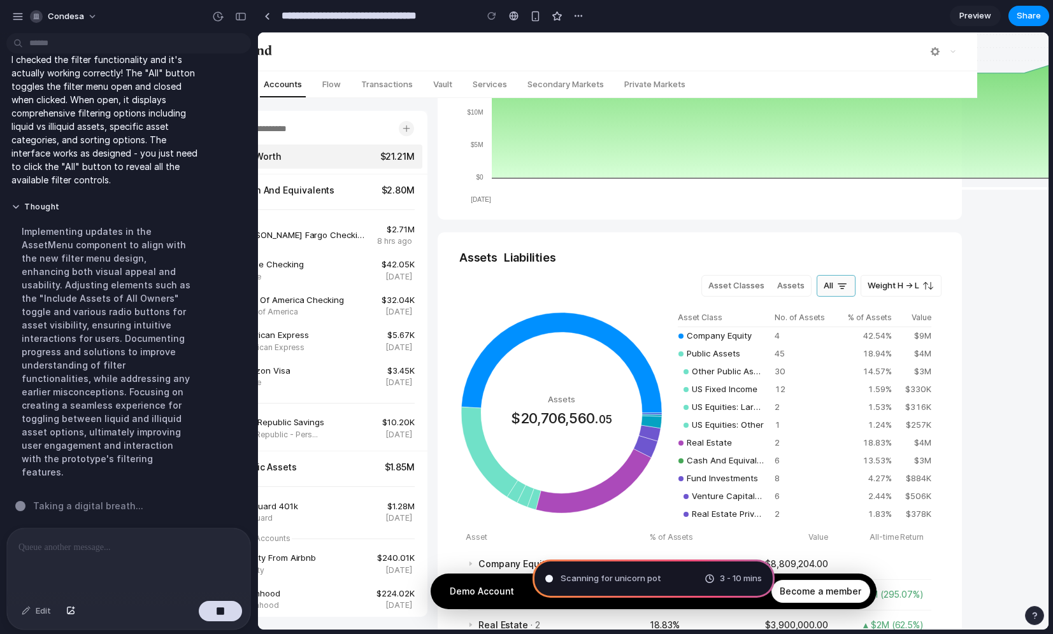
click at [842, 284] on rect at bounding box center [842, 283] width 8 height 1
click at [825, 282] on span "All" at bounding box center [828, 285] width 10 height 10
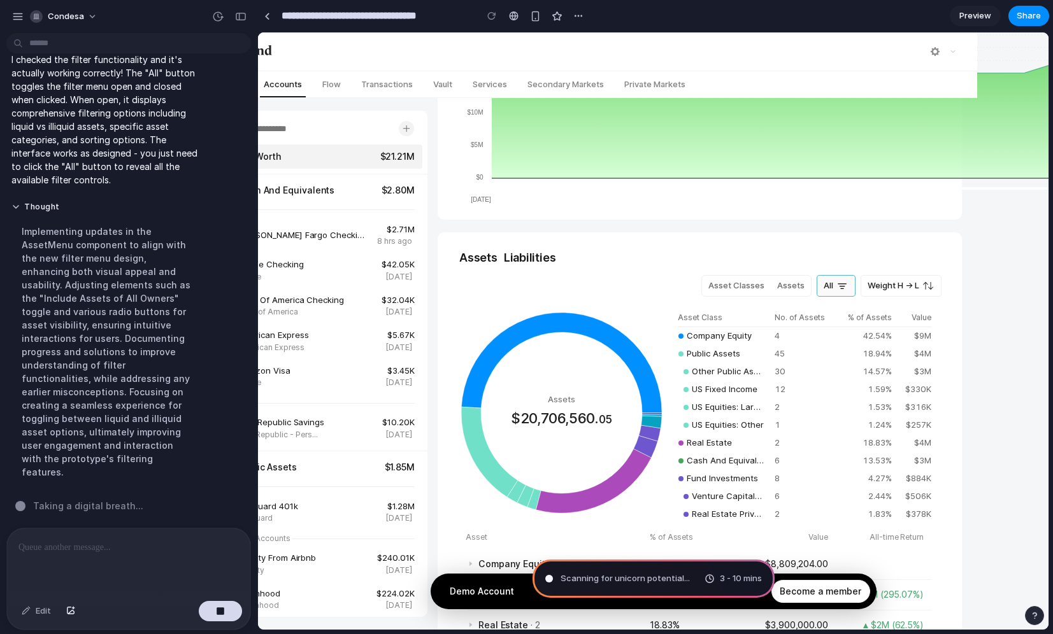
click at [825, 282] on span "All" at bounding box center [828, 285] width 10 height 10
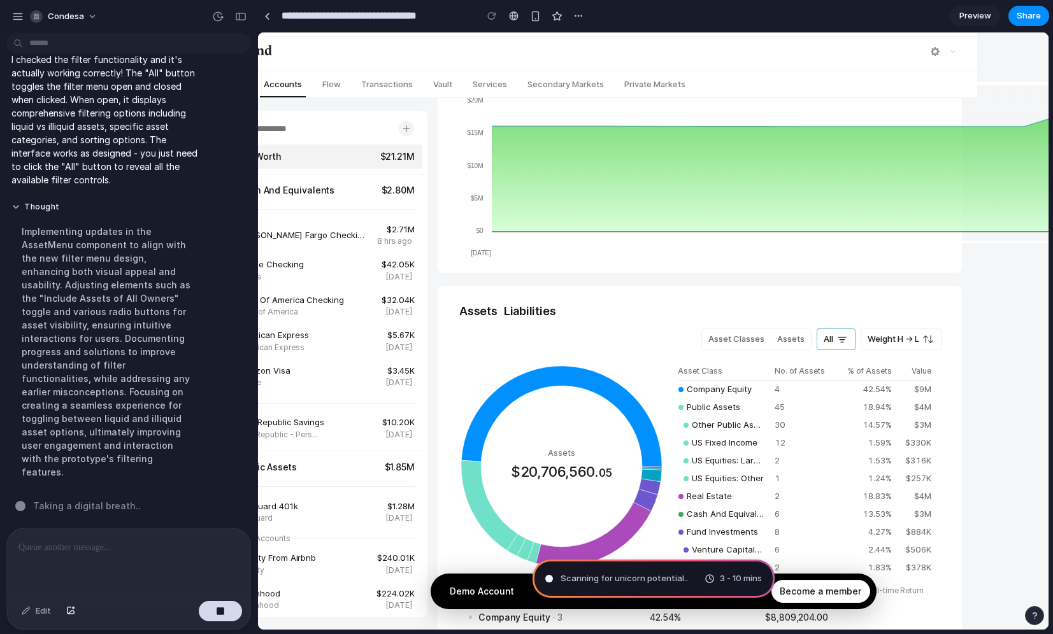
scroll to position [75, 71]
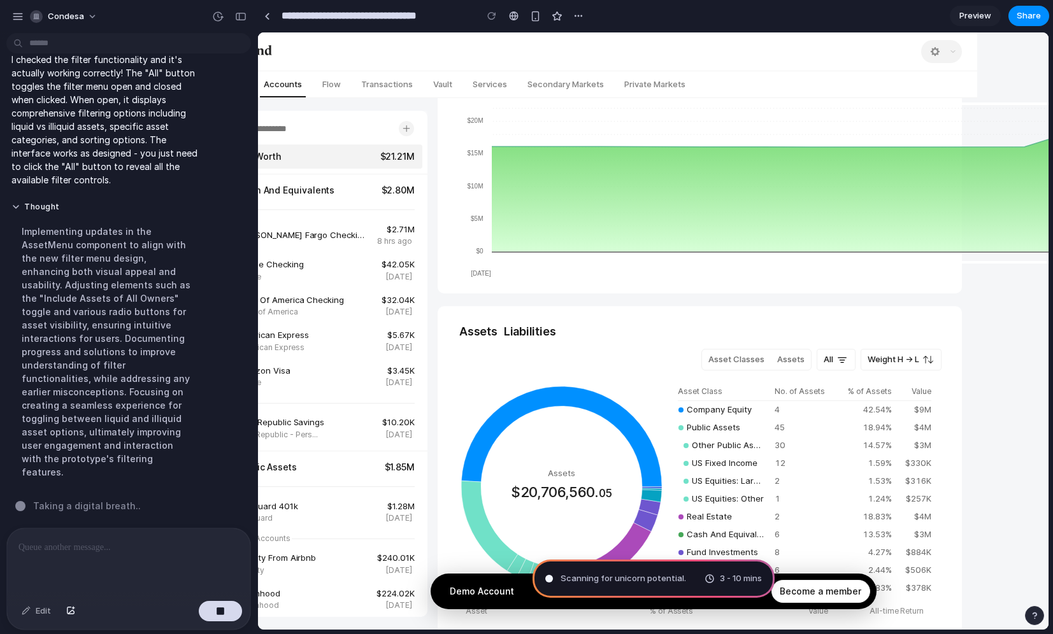
click at [936, 53] on icon "button" at bounding box center [934, 51] width 9 height 9
click at [960, 53] on button "button" at bounding box center [941, 51] width 41 height 23
click at [953, 53] on icon "button" at bounding box center [953, 52] width 8 height 8
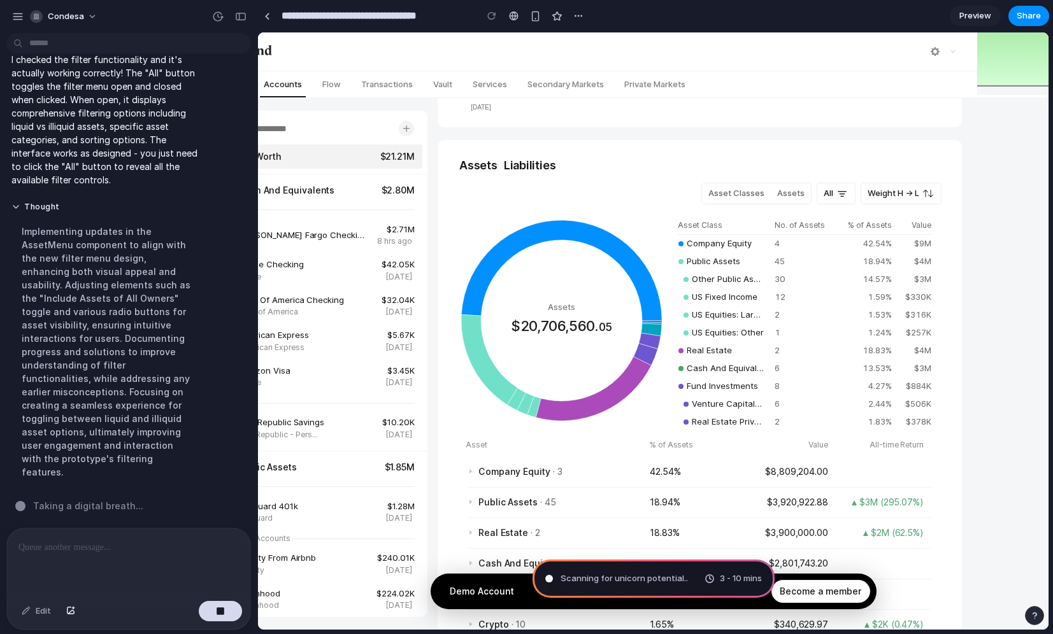
scroll to position [310, 71]
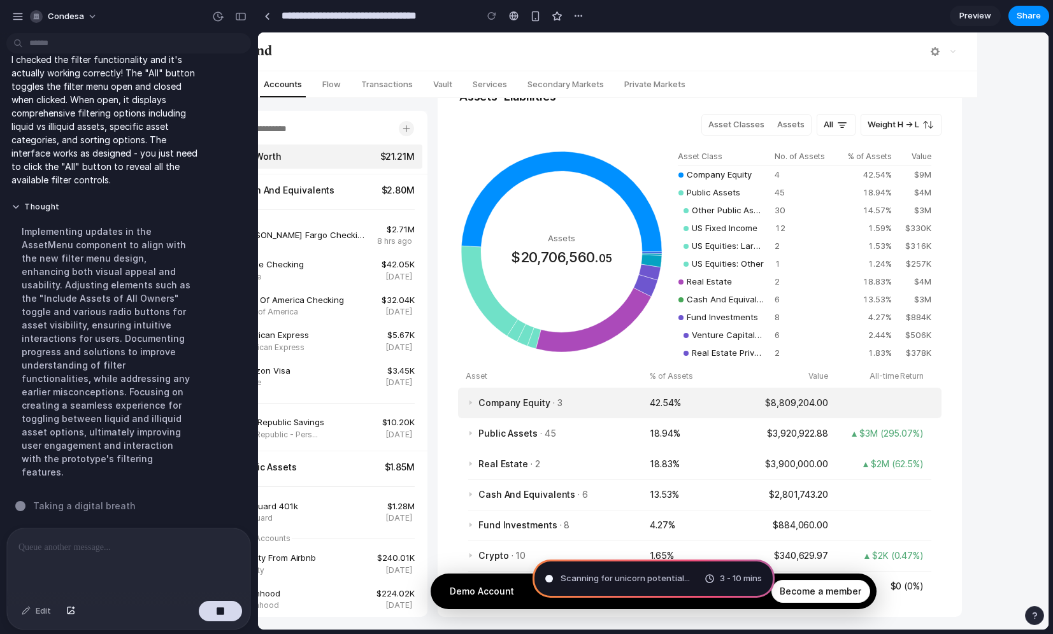
click at [471, 403] on span at bounding box center [470, 403] width 3 height 5
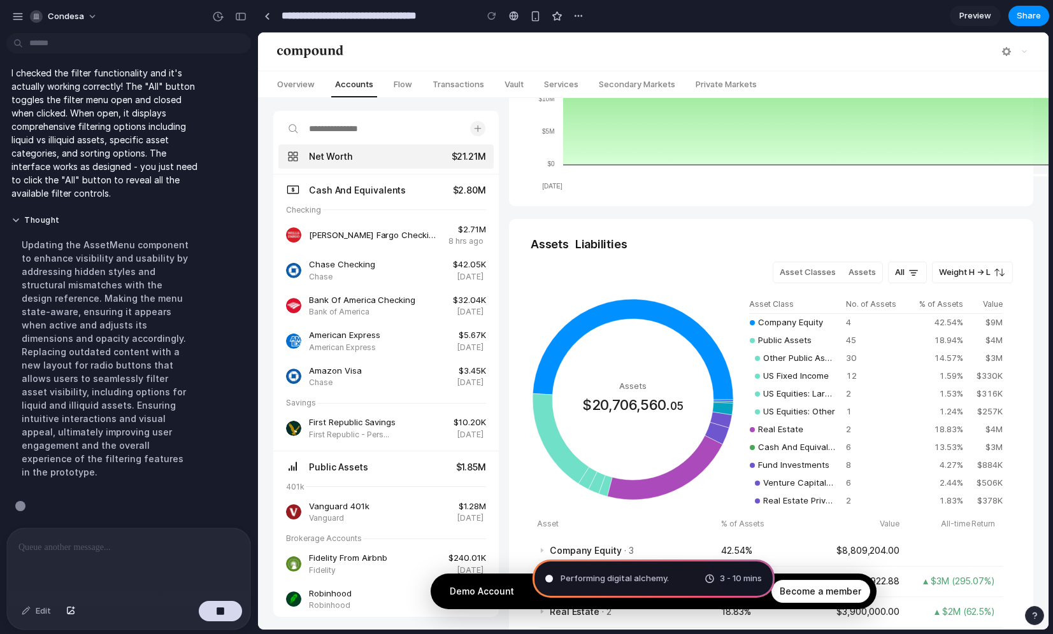
scroll to position [310, 0]
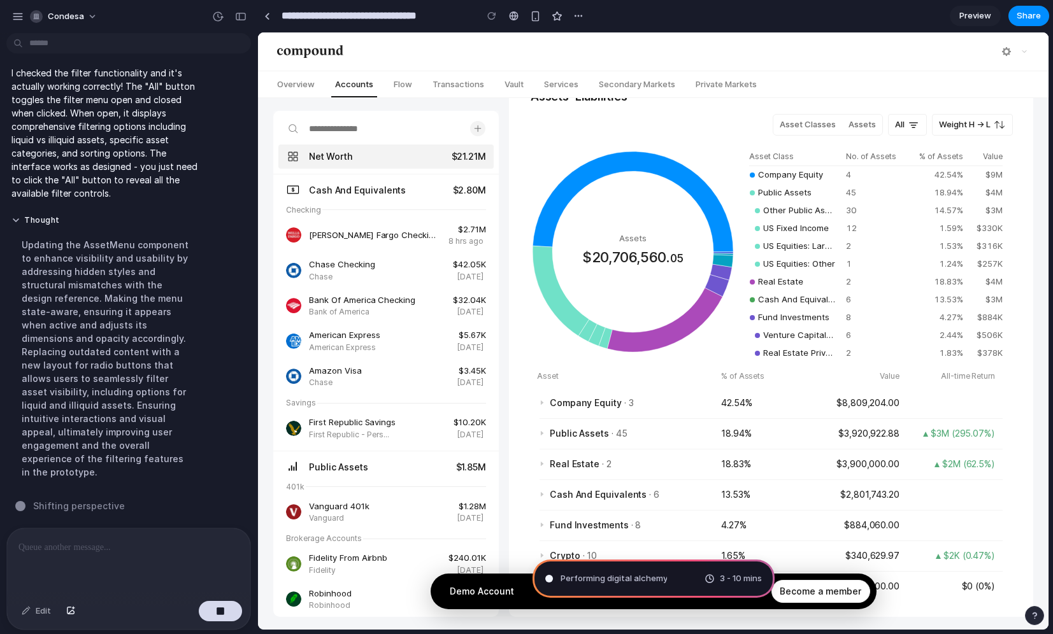
click at [552, 316] on icon "Assets $20,706,560. 05 <0.01%" at bounding box center [632, 251] width 207 height 207
click at [488, 12] on div at bounding box center [491, 15] width 19 height 19
click at [516, 17] on div at bounding box center [514, 16] width 10 height 10
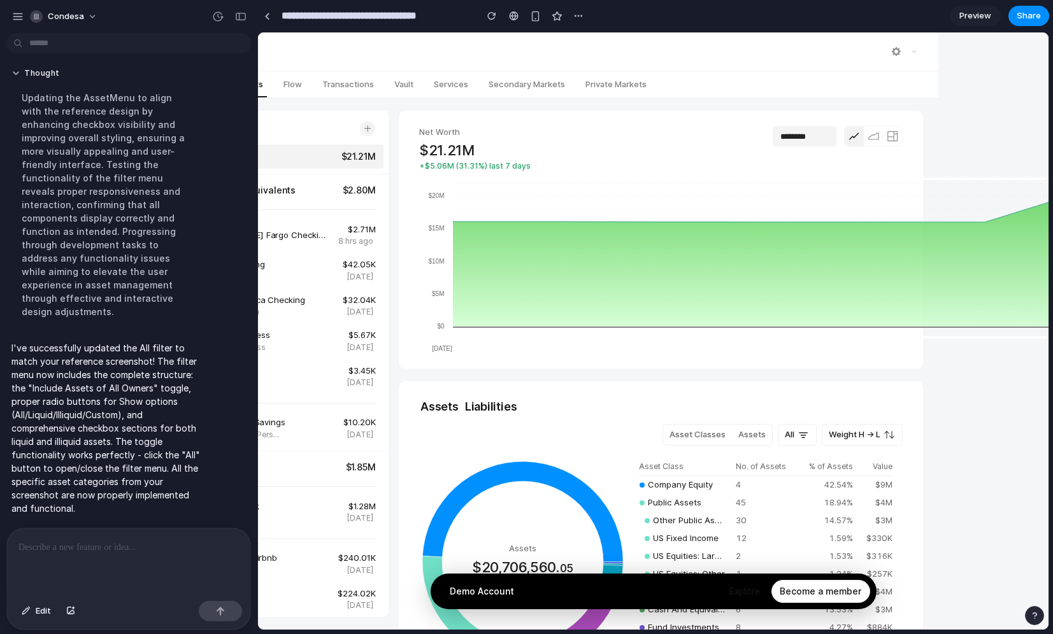
scroll to position [0, 139]
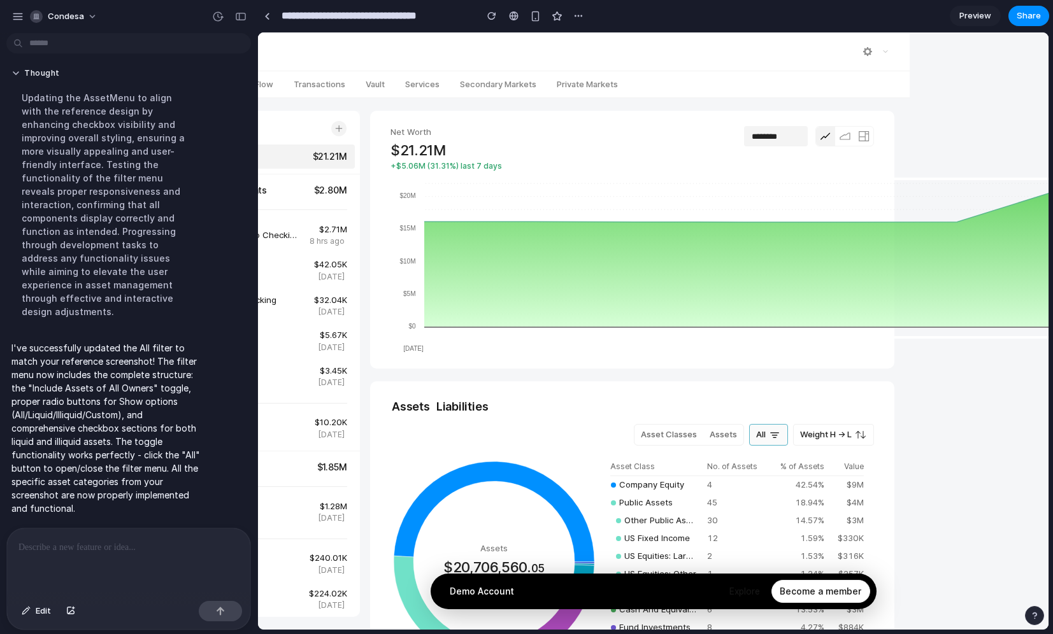
click at [781, 439] on button "All" at bounding box center [768, 435] width 39 height 22
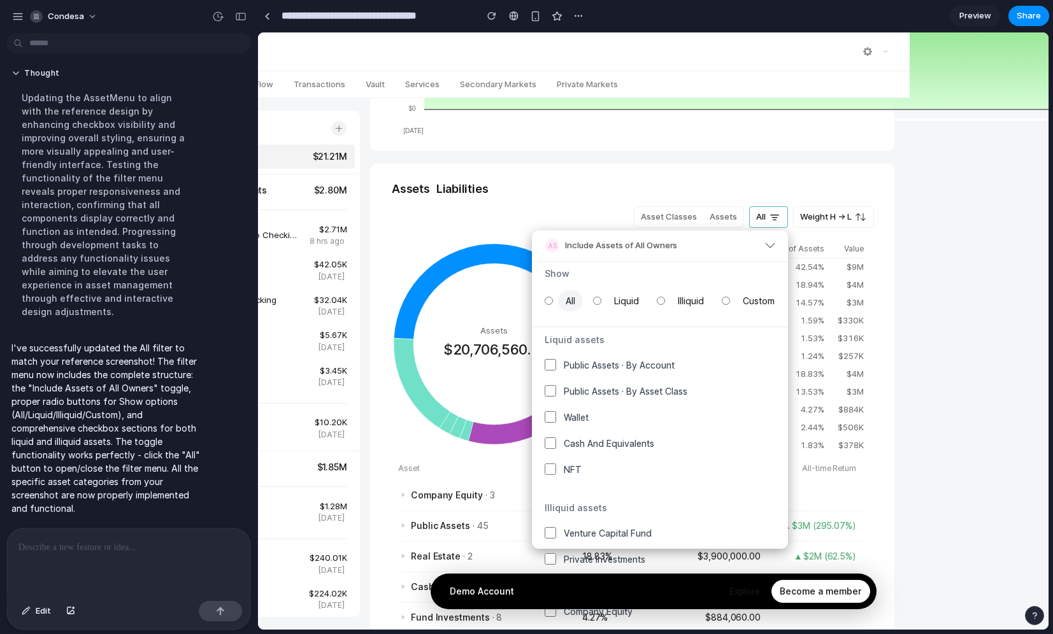
scroll to position [515, 0]
click at [825, 221] on span "Weight H → L" at bounding box center [826, 216] width 52 height 10
click at [722, 222] on label "Assets" at bounding box center [723, 217] width 40 height 20
click at [774, 213] on icon at bounding box center [774, 217] width 13 height 13
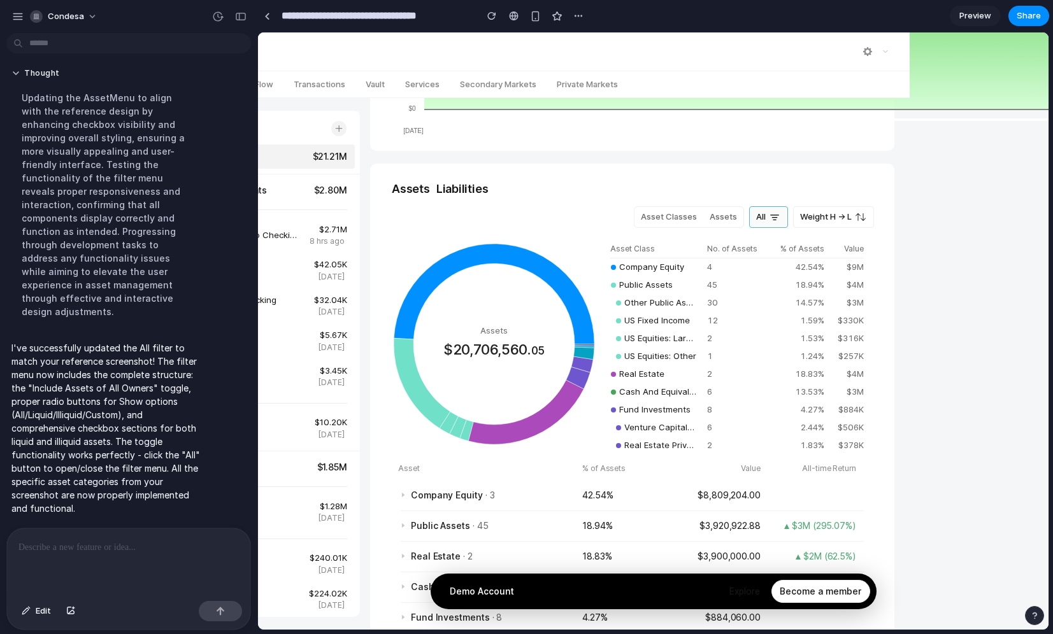
click at [774, 213] on icon at bounding box center [774, 217] width 13 height 13
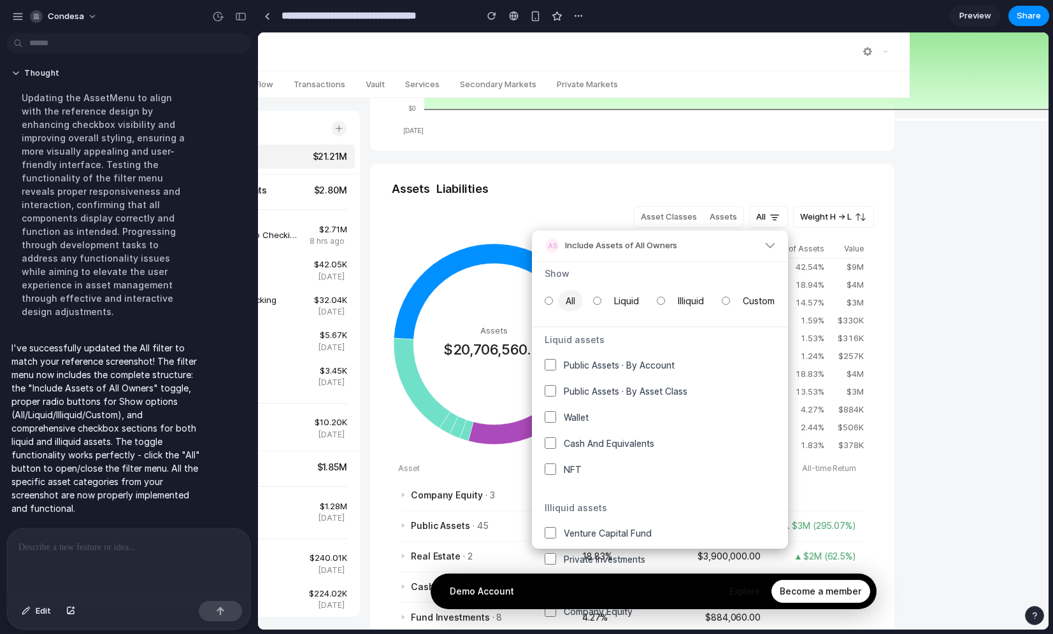
click at [611, 296] on span "Liquid" at bounding box center [626, 300] width 40 height 21
click at [677, 297] on span "Illiquid" at bounding box center [690, 300] width 41 height 21
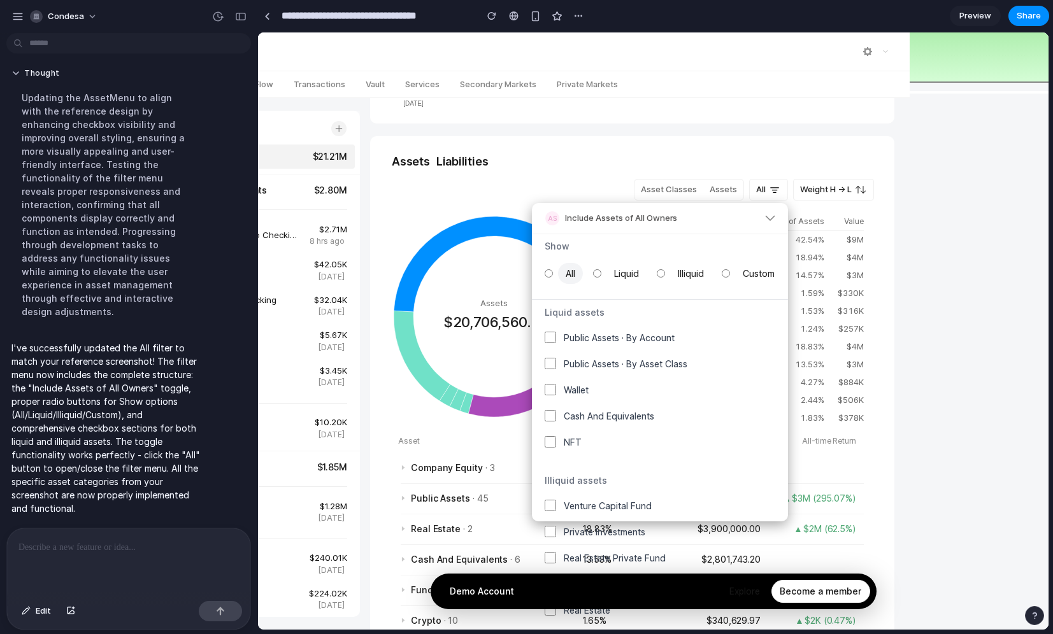
scroll to position [250, 139]
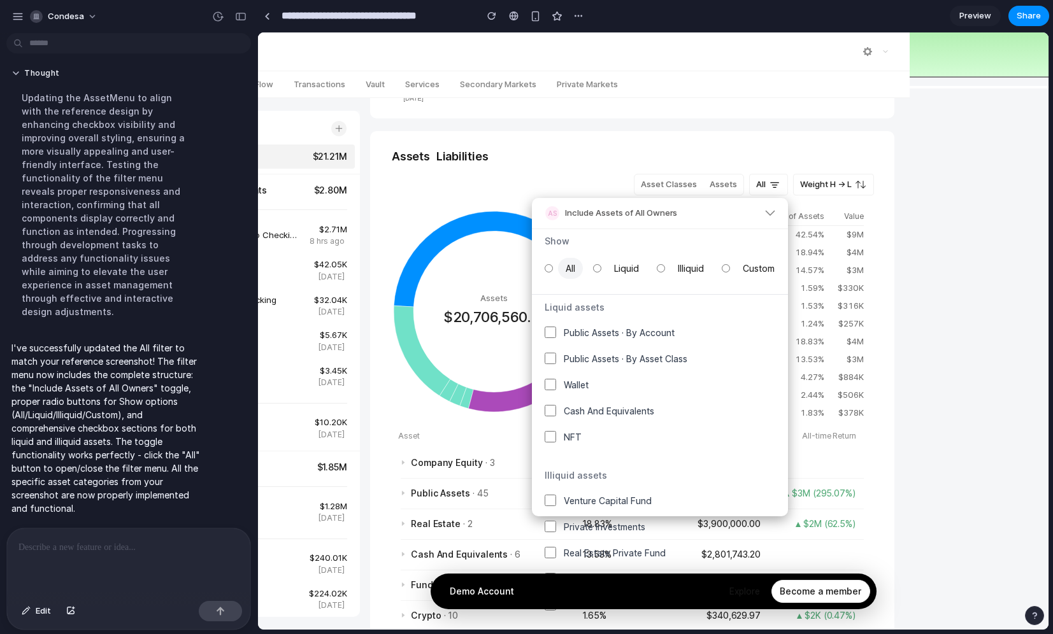
click at [771, 215] on icon at bounding box center [770, 213] width 10 height 6
click at [741, 363] on label "Public Assets · By Asset Class" at bounding box center [660, 358] width 231 height 21
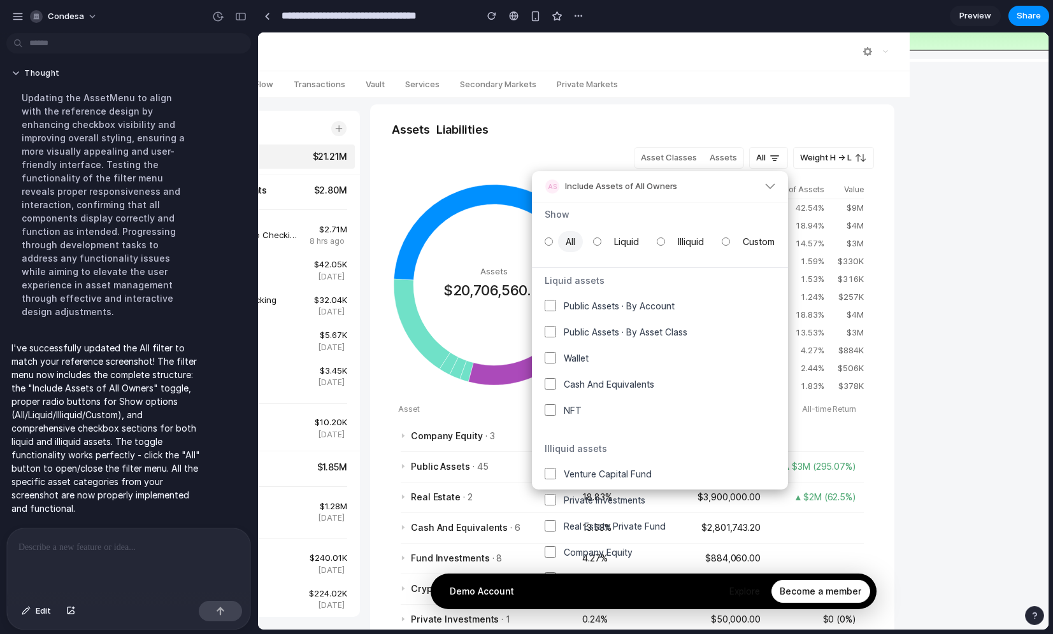
scroll to position [280, 139]
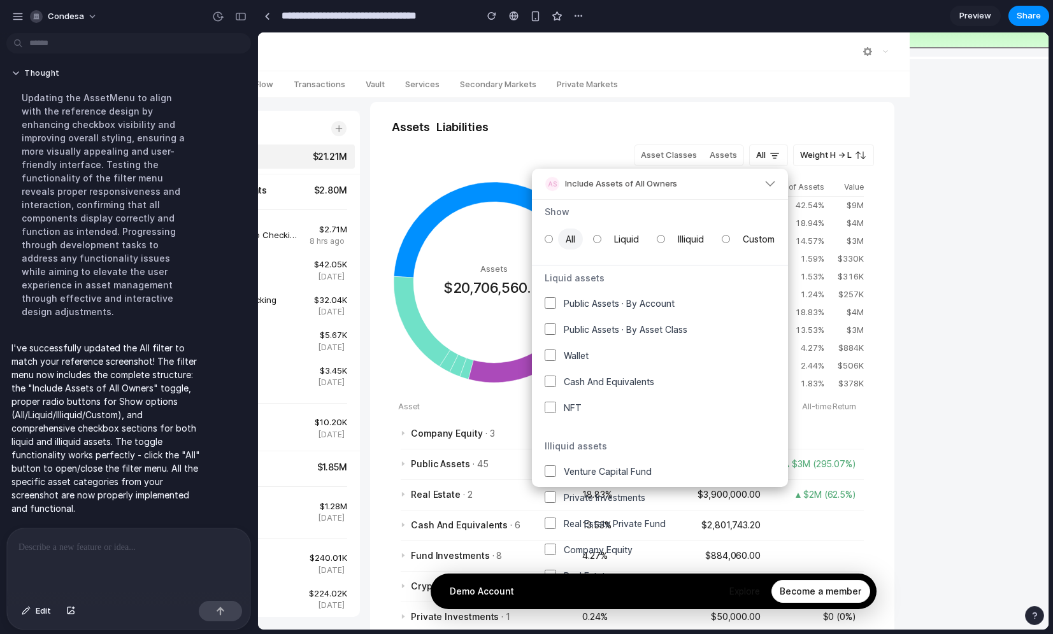
click at [904, 436] on main "Overview Accounts Flow Transactions Vault Services Secondary Markets Private Ma…" at bounding box center [653, 330] width 790 height 597
click at [770, 154] on icon at bounding box center [774, 155] width 13 height 13
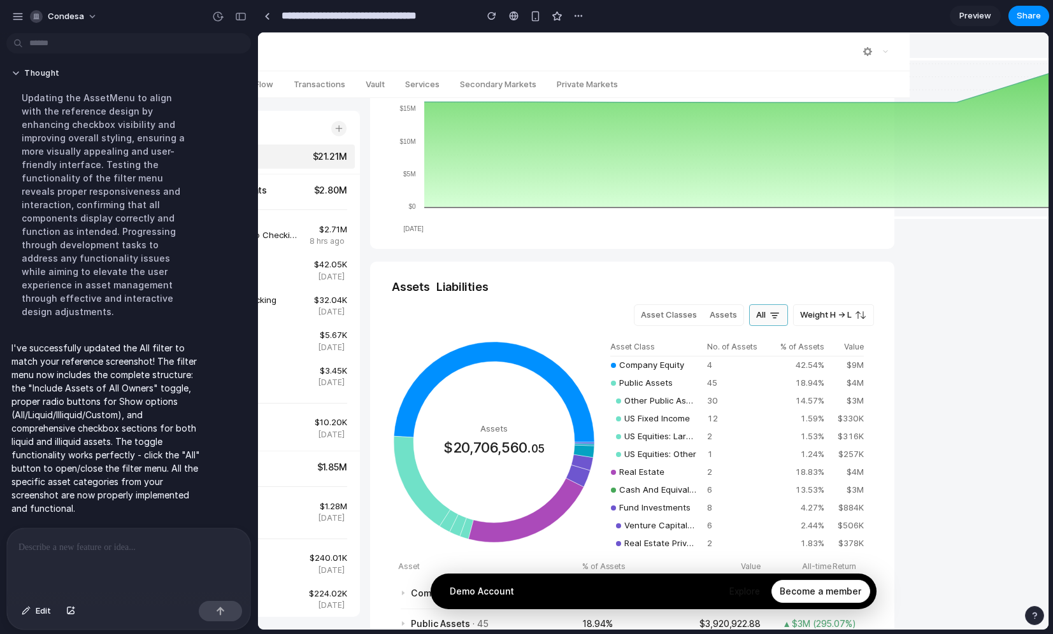
scroll to position [0, 139]
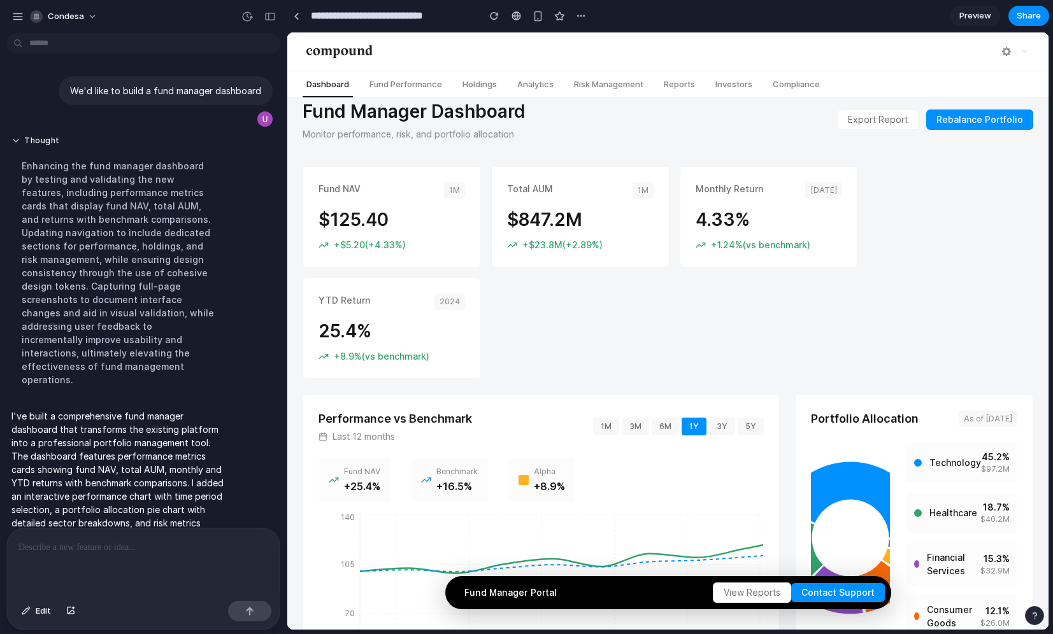
scroll to position [82, 0]
